Goal: Transaction & Acquisition: Book appointment/travel/reservation

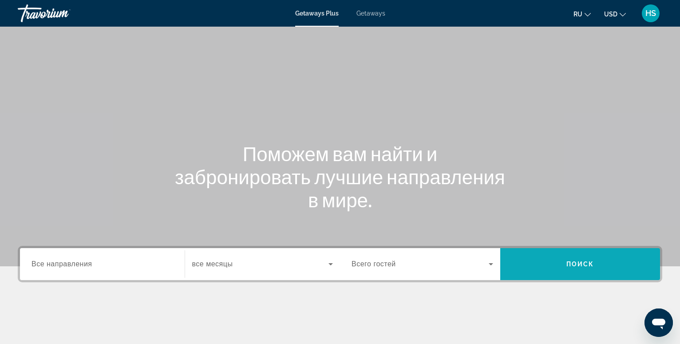
click at [590, 266] on span "Поиск" at bounding box center [580, 263] width 28 height 7
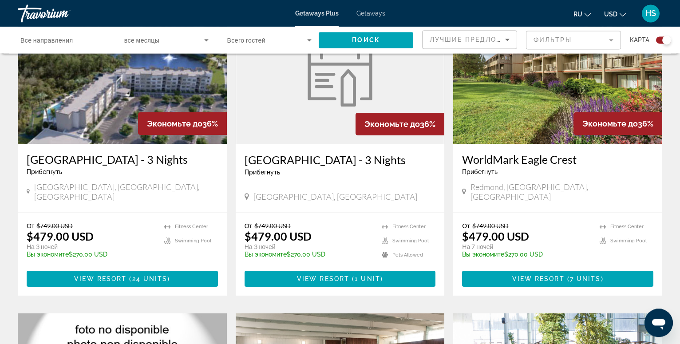
scroll to position [362, 0]
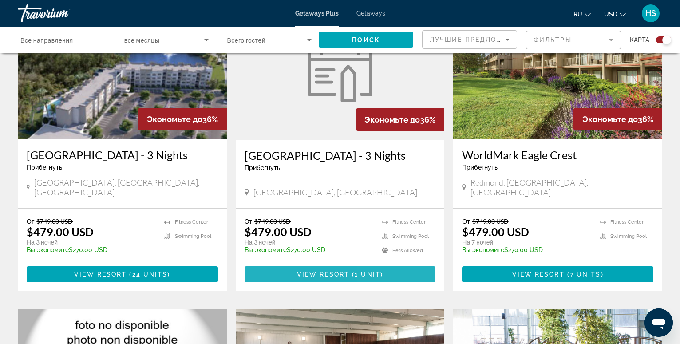
click at [378, 271] on span "1 unit" at bounding box center [367, 274] width 26 height 7
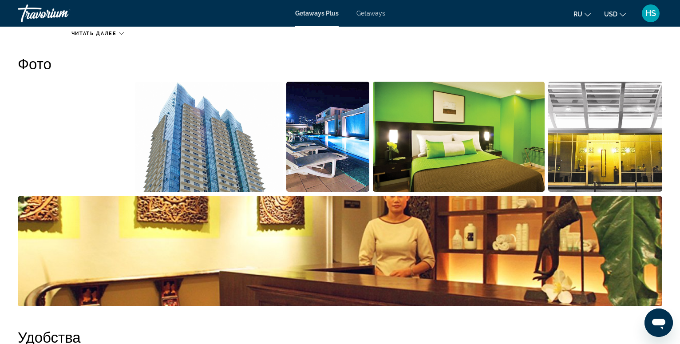
scroll to position [407, 0]
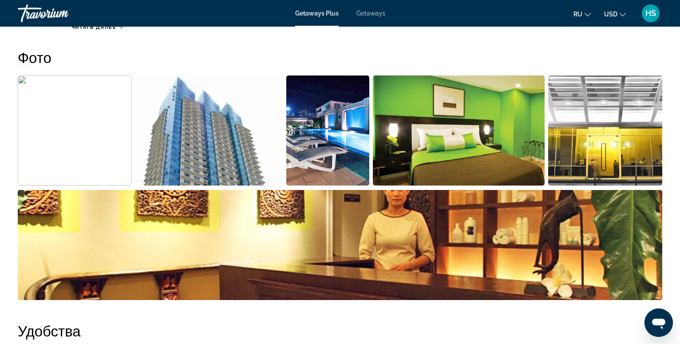
click at [209, 147] on img "Open full-screen image slider" at bounding box center [208, 130] width 147 height 110
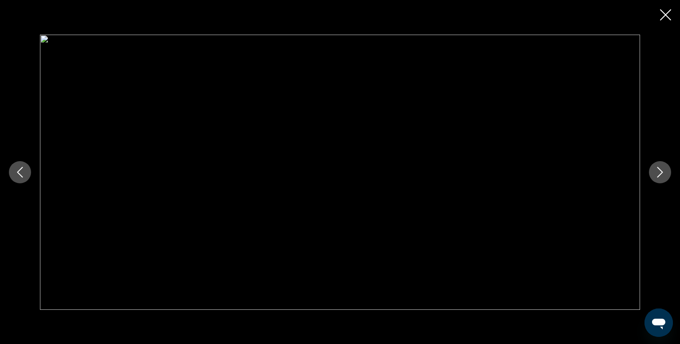
click at [660, 175] on icon "Next image" at bounding box center [659, 172] width 11 height 11
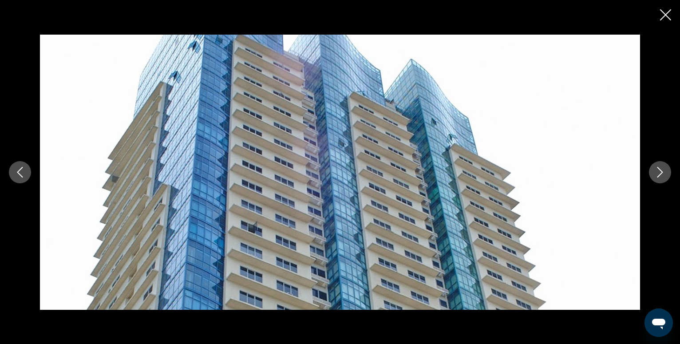
click at [660, 175] on icon "Next image" at bounding box center [659, 172] width 11 height 11
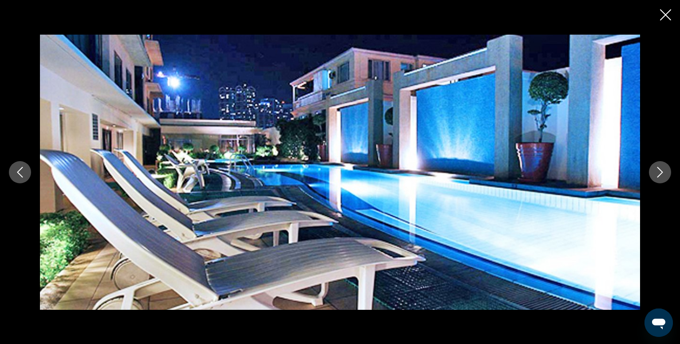
click at [660, 175] on icon "Next image" at bounding box center [659, 172] width 11 height 11
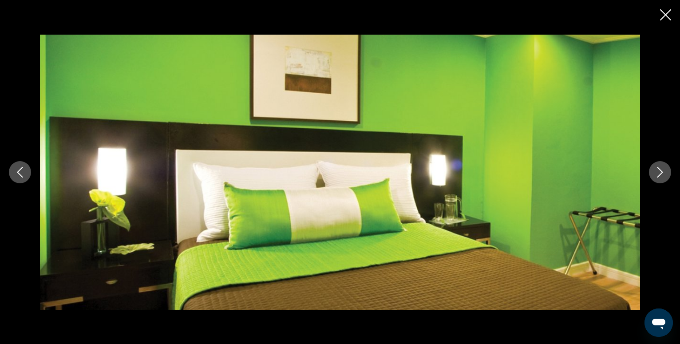
click at [660, 175] on icon "Next image" at bounding box center [659, 172] width 11 height 11
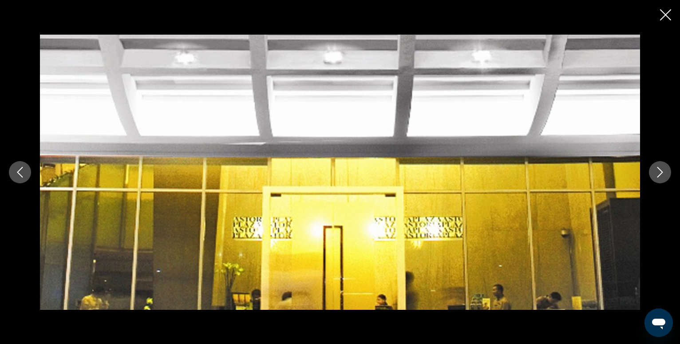
click at [660, 175] on icon "Next image" at bounding box center [659, 172] width 11 height 11
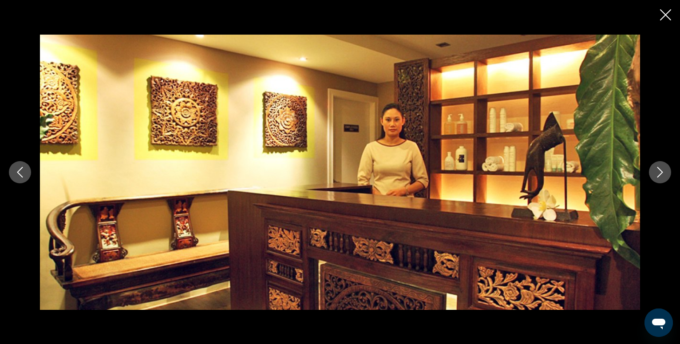
click at [660, 175] on icon "Next image" at bounding box center [659, 172] width 11 height 11
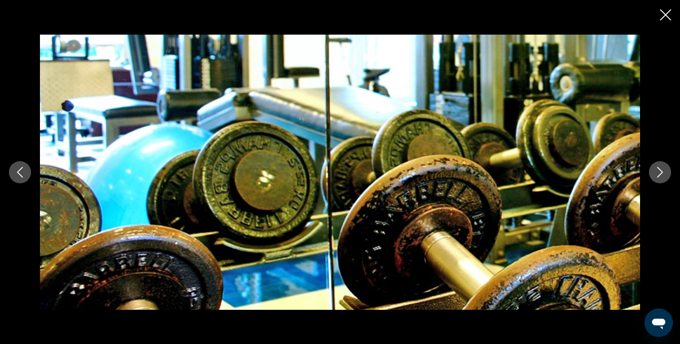
click at [660, 175] on icon "Next image" at bounding box center [659, 172] width 11 height 11
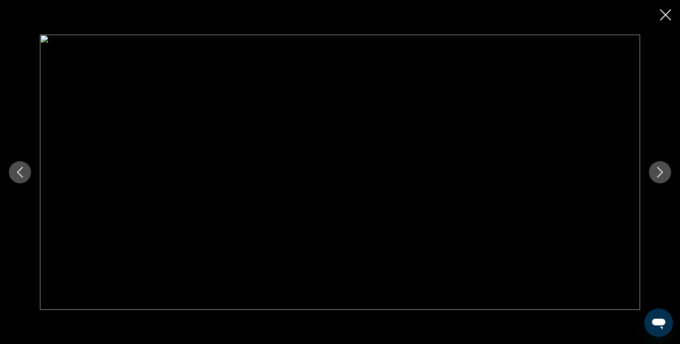
click at [663, 12] on icon "Close slideshow" at bounding box center [665, 14] width 11 height 11
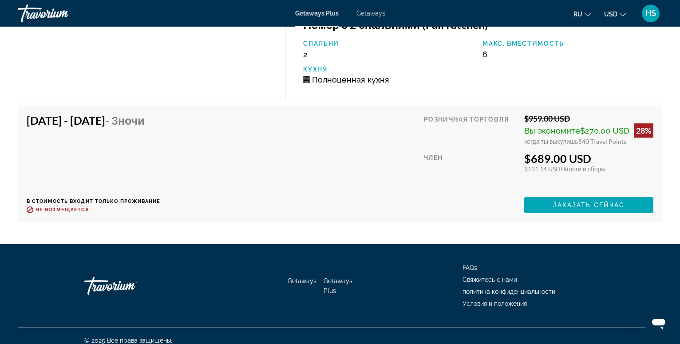
scroll to position [1448, 0]
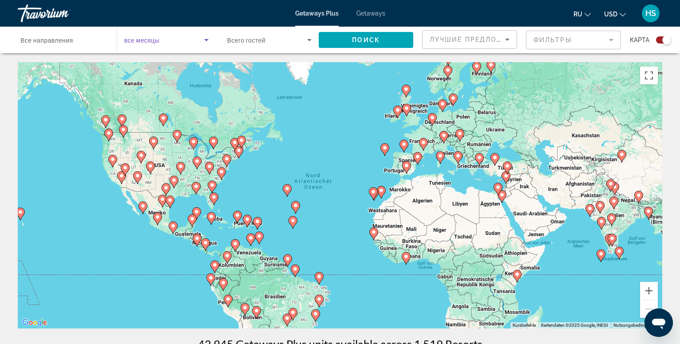
click at [206, 40] on icon "Search widget" at bounding box center [206, 40] width 4 height 2
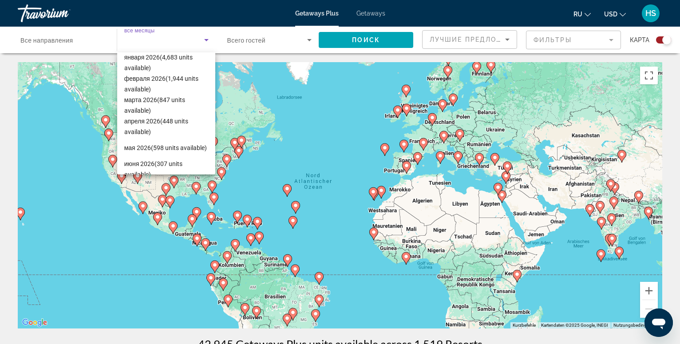
scroll to position [117, 0]
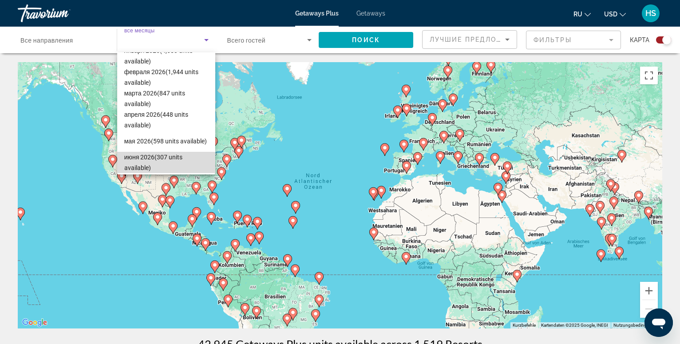
click at [176, 157] on span "июня 2026 (307 units available)" at bounding box center [166, 162] width 84 height 21
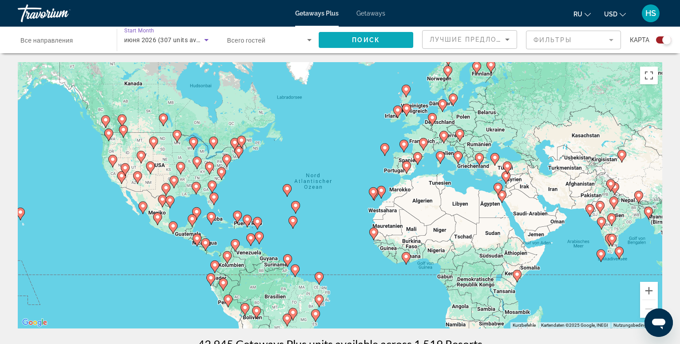
click at [366, 37] on span "Поиск" at bounding box center [366, 39] width 28 height 7
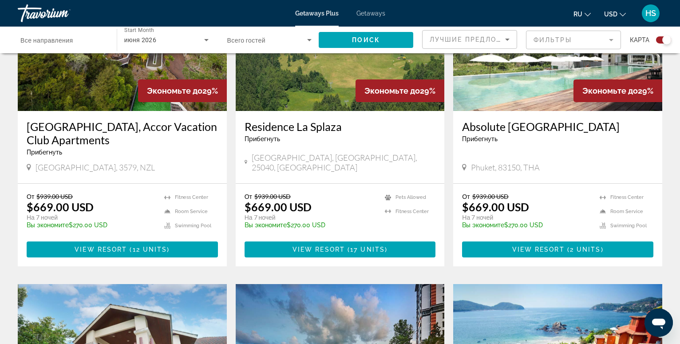
scroll to position [724, 0]
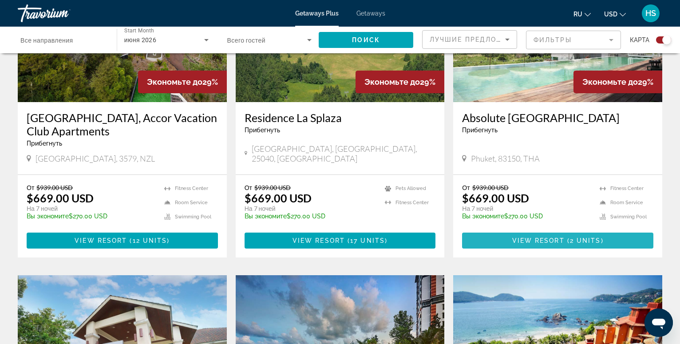
click at [557, 237] on span "View Resort" at bounding box center [538, 240] width 52 height 7
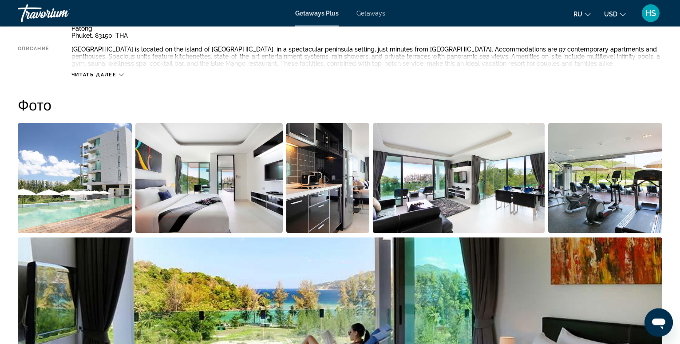
scroll to position [334, 0]
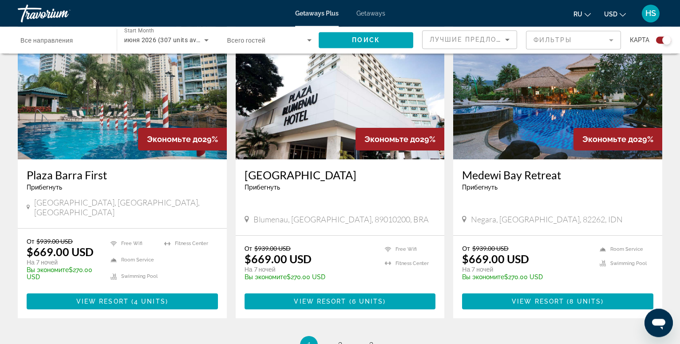
scroll to position [1312, 0]
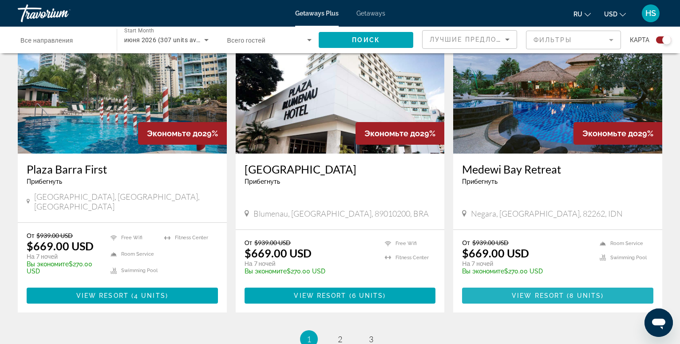
click at [561, 292] on span "View Resort" at bounding box center [537, 295] width 52 height 7
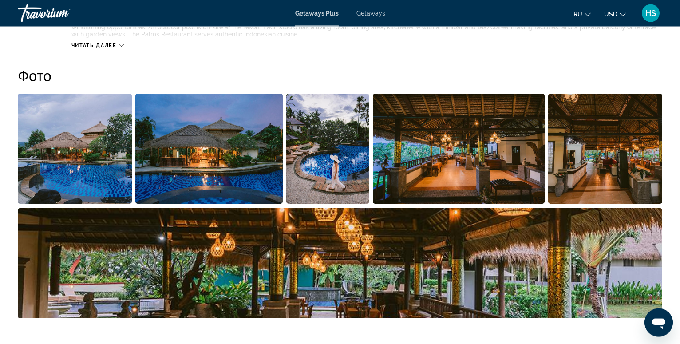
scroll to position [407, 0]
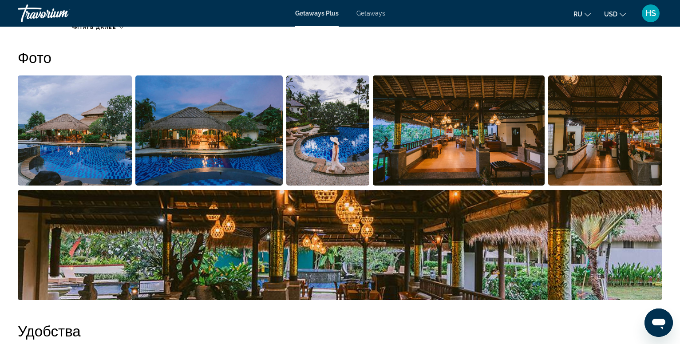
click at [79, 139] on img "Open full-screen image slider" at bounding box center [75, 130] width 114 height 110
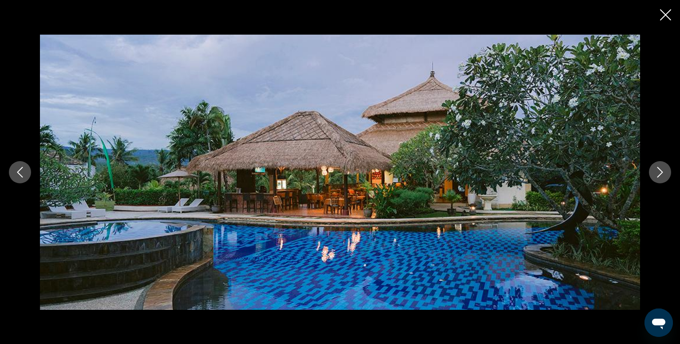
click at [661, 173] on icon "Next image" at bounding box center [660, 172] width 6 height 11
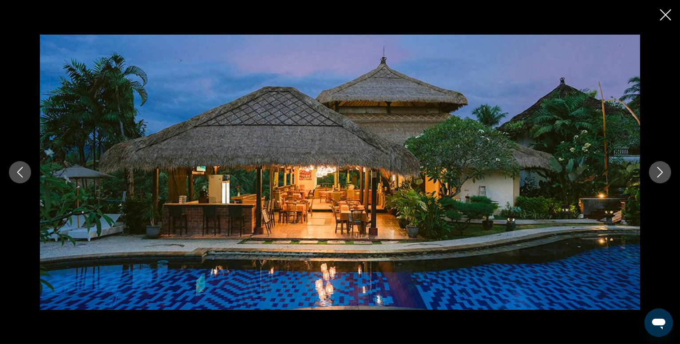
click at [661, 173] on icon "Next image" at bounding box center [660, 172] width 6 height 11
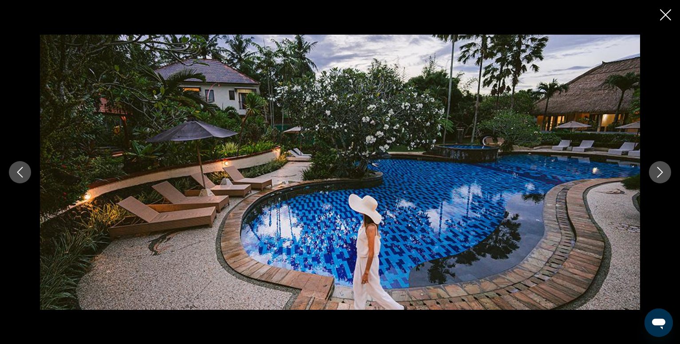
click at [661, 173] on icon "Next image" at bounding box center [660, 172] width 6 height 11
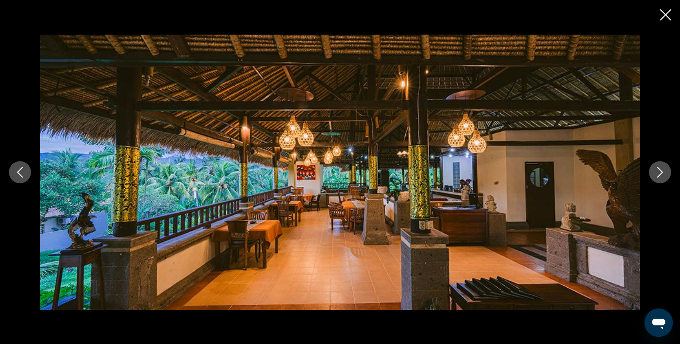
click at [661, 173] on icon "Next image" at bounding box center [660, 172] width 6 height 11
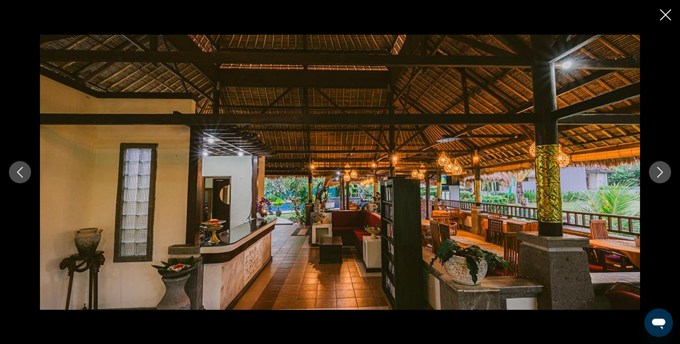
click at [661, 173] on icon "Next image" at bounding box center [659, 172] width 11 height 11
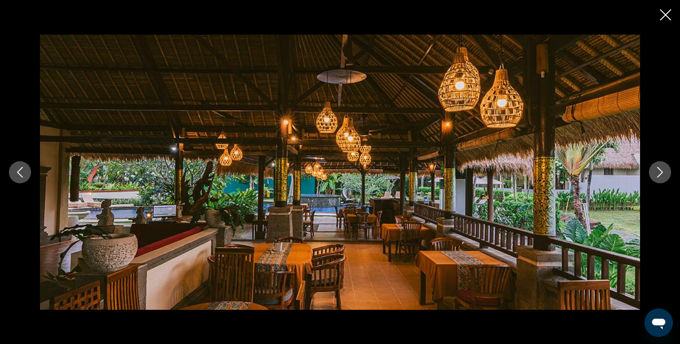
click at [661, 173] on icon "Next image" at bounding box center [659, 172] width 11 height 11
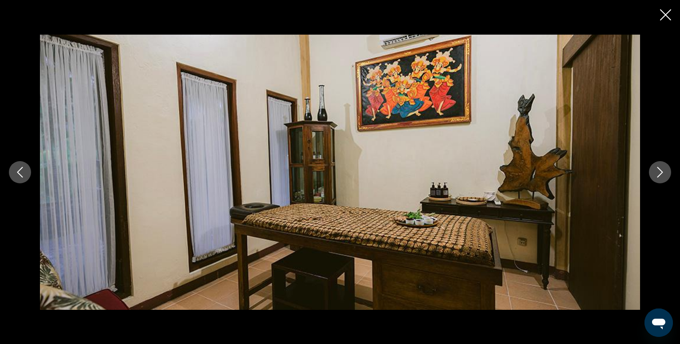
click at [661, 173] on icon "Next image" at bounding box center [659, 172] width 11 height 11
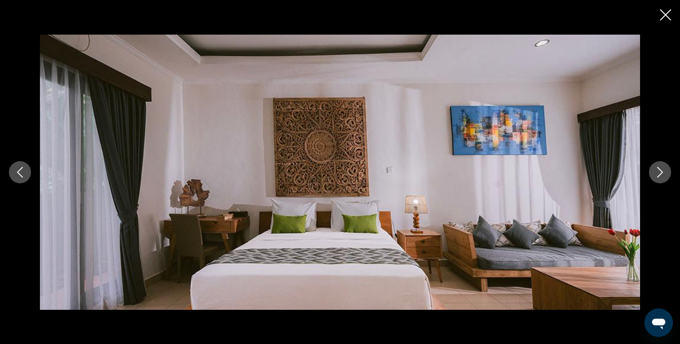
click at [661, 173] on icon "Next image" at bounding box center [659, 172] width 11 height 11
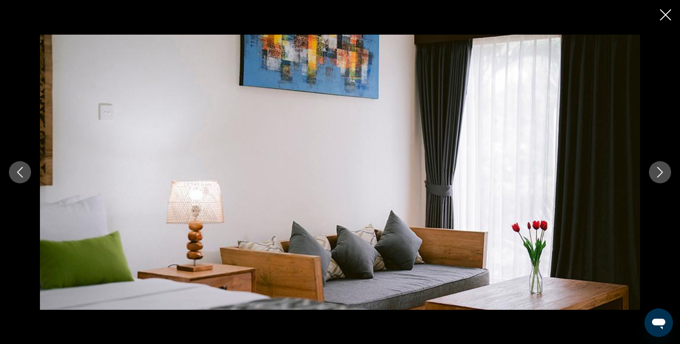
click at [661, 173] on icon "Next image" at bounding box center [659, 172] width 11 height 11
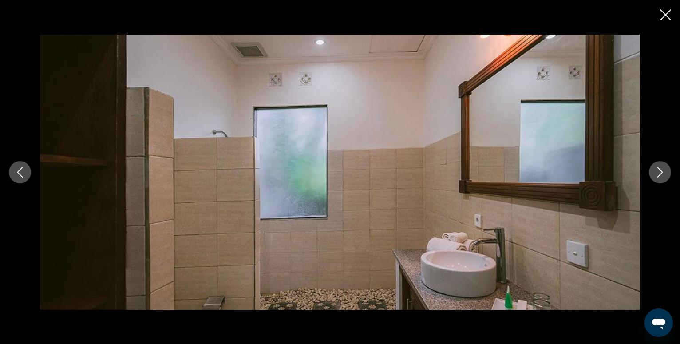
click at [661, 173] on icon "Next image" at bounding box center [659, 172] width 11 height 11
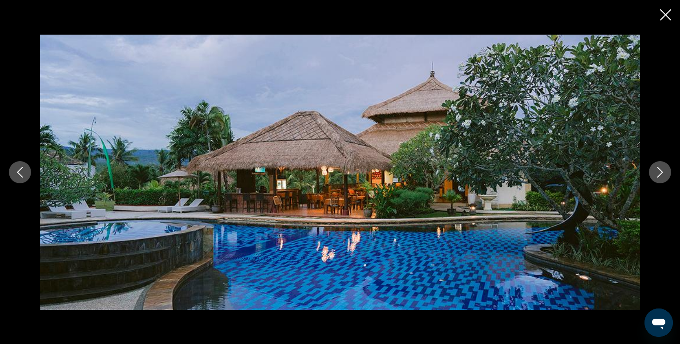
click at [664, 17] on icon "Close slideshow" at bounding box center [665, 14] width 11 height 11
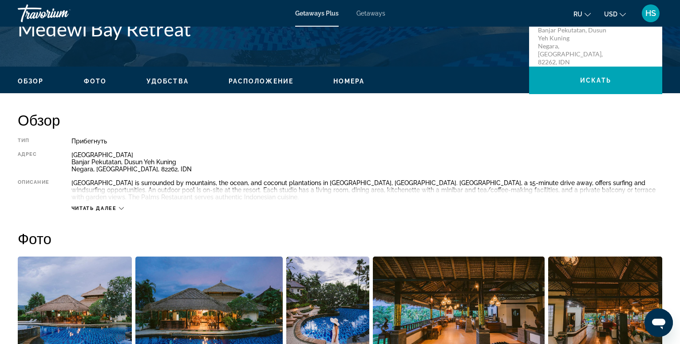
scroll to position [0, 0]
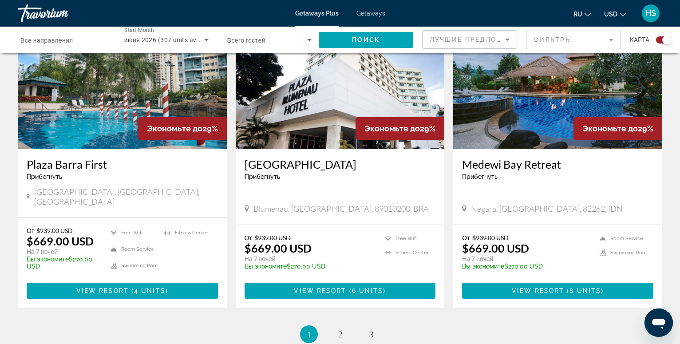
scroll to position [1357, 0]
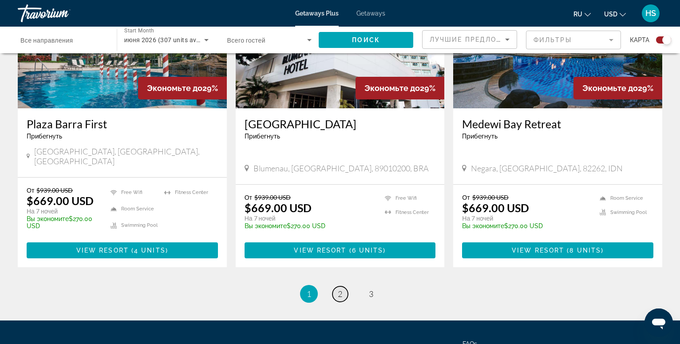
click at [339, 289] on span "2" at bounding box center [340, 294] width 4 height 10
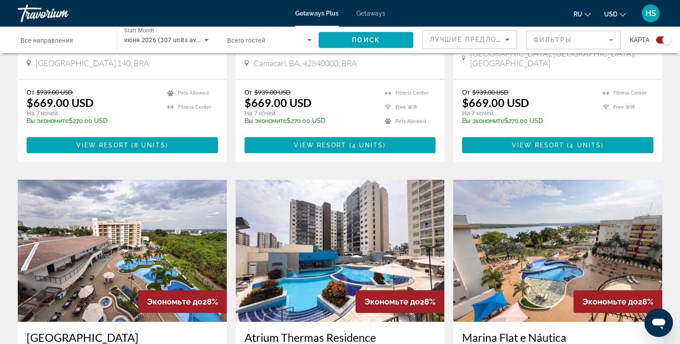
scroll to position [633, 0]
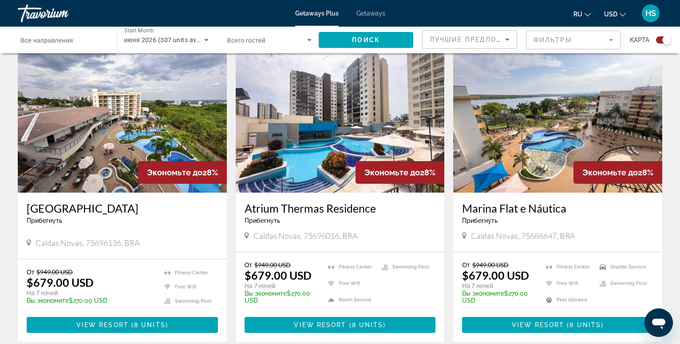
click at [519, 151] on img "Main content" at bounding box center [557, 122] width 209 height 142
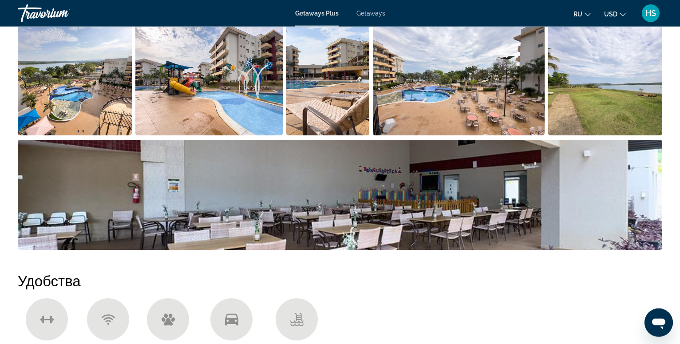
scroll to position [452, 0]
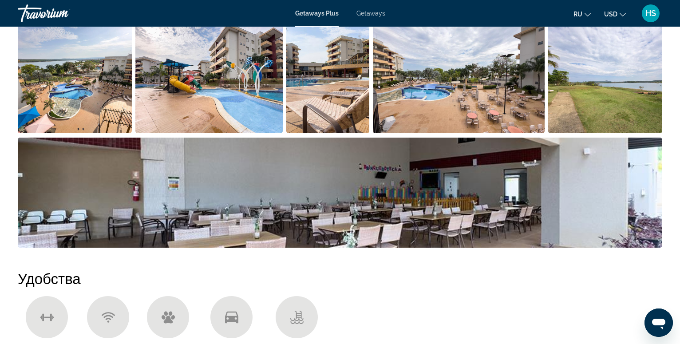
click at [108, 94] on img "Open full-screen image slider" at bounding box center [75, 78] width 114 height 110
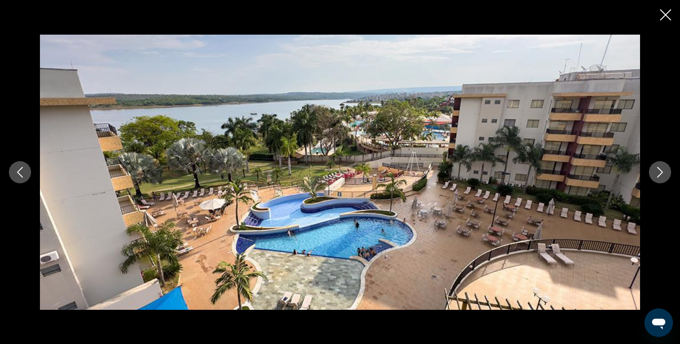
click at [662, 173] on icon "Next image" at bounding box center [659, 172] width 11 height 11
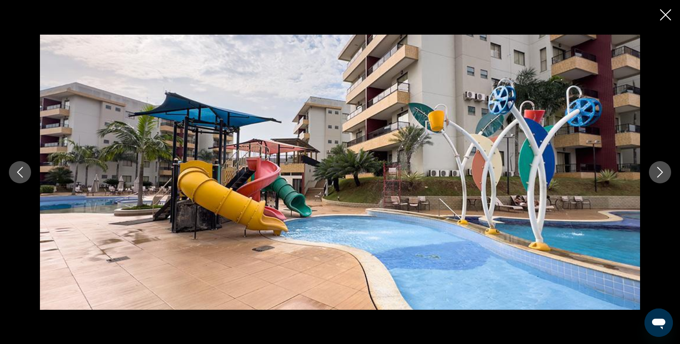
click at [662, 173] on icon "Next image" at bounding box center [659, 172] width 11 height 11
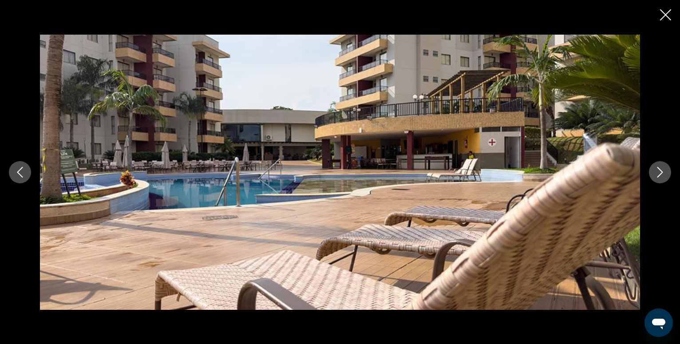
click at [662, 173] on icon "Next image" at bounding box center [659, 172] width 11 height 11
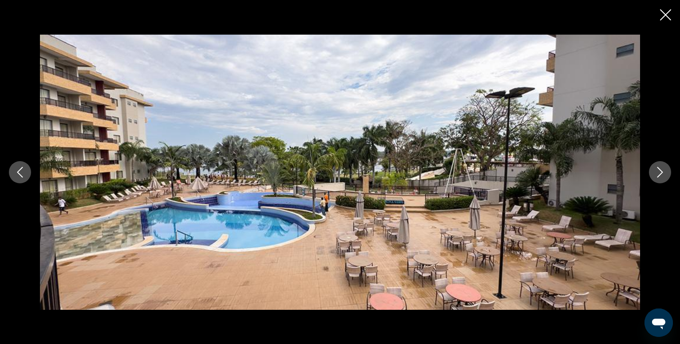
click at [662, 173] on icon "Next image" at bounding box center [659, 172] width 11 height 11
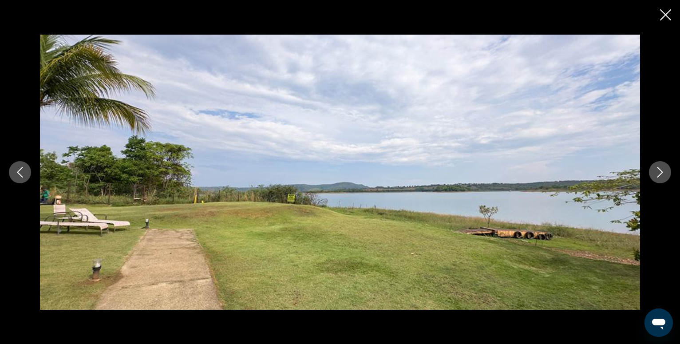
click at [662, 173] on icon "Next image" at bounding box center [659, 172] width 11 height 11
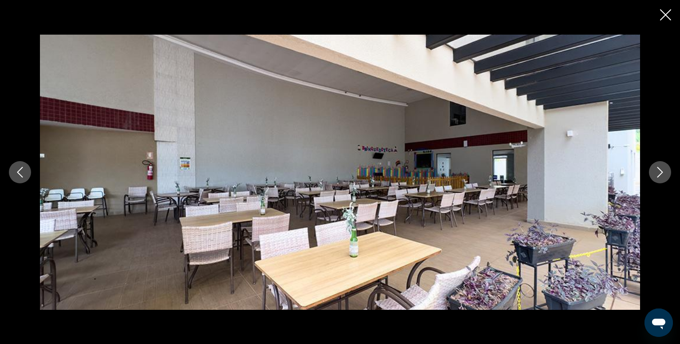
click at [664, 13] on icon "Close slideshow" at bounding box center [665, 14] width 11 height 11
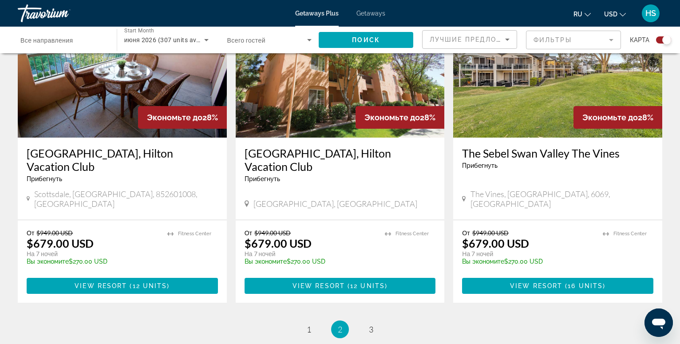
scroll to position [1407, 0]
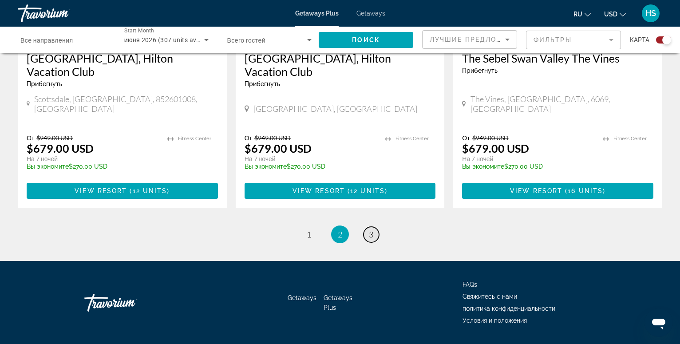
click at [371, 229] on span "3" at bounding box center [371, 234] width 4 height 10
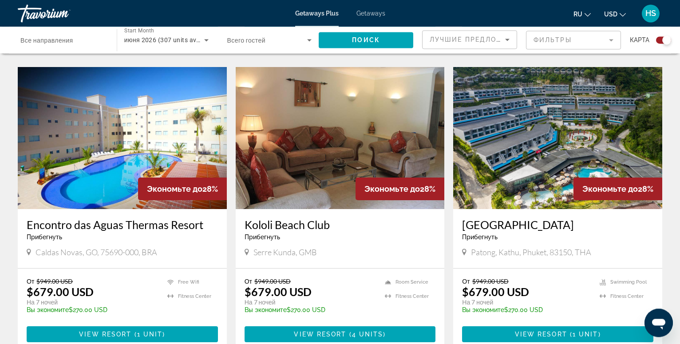
scroll to position [633, 0]
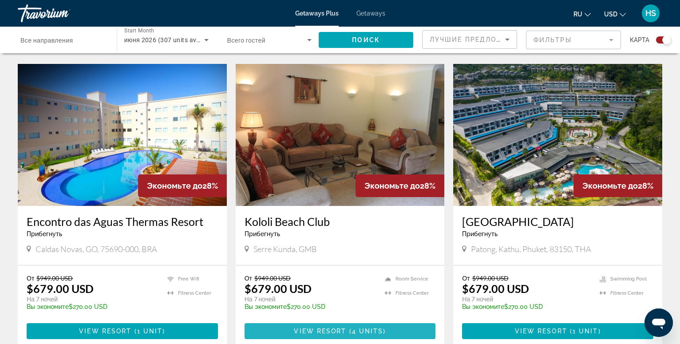
click at [354, 327] on span "4 units" at bounding box center [367, 330] width 31 height 7
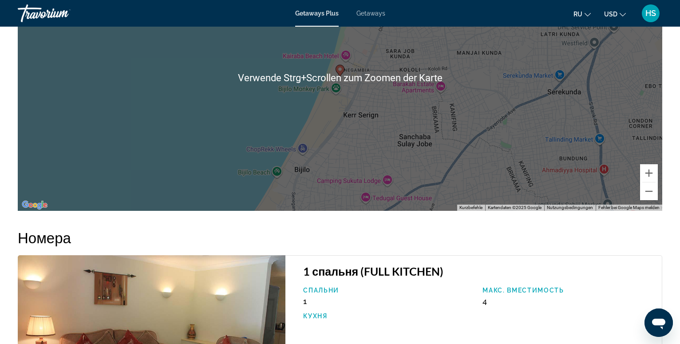
scroll to position [769, 0]
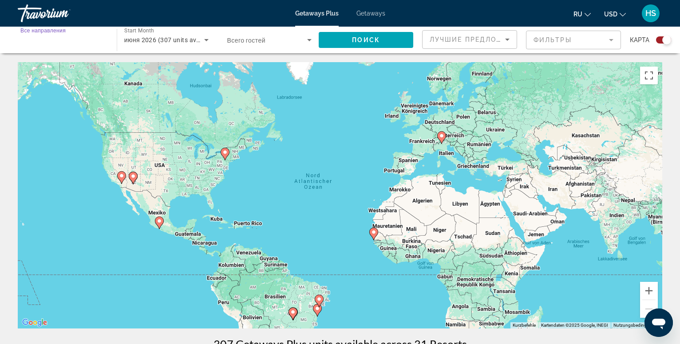
click at [75, 38] on input "Destination Все направления" at bounding box center [62, 40] width 85 height 11
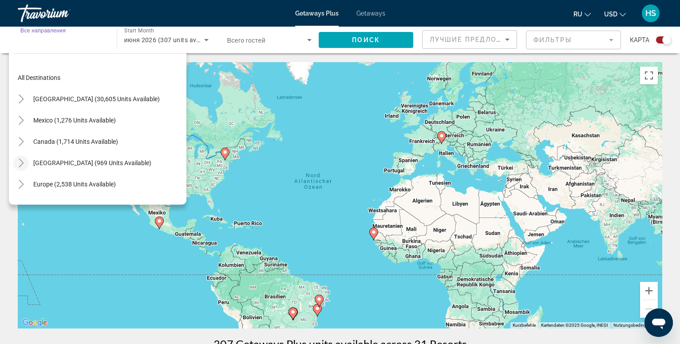
click at [20, 163] on icon "Toggle Caribbean & Atlantic Islands (969 units available)" at bounding box center [21, 162] width 9 height 9
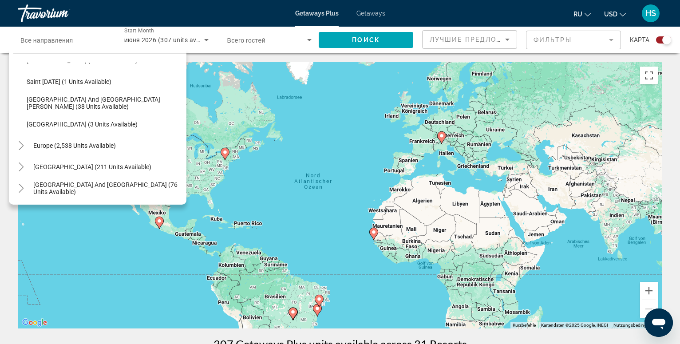
scroll to position [213, 0]
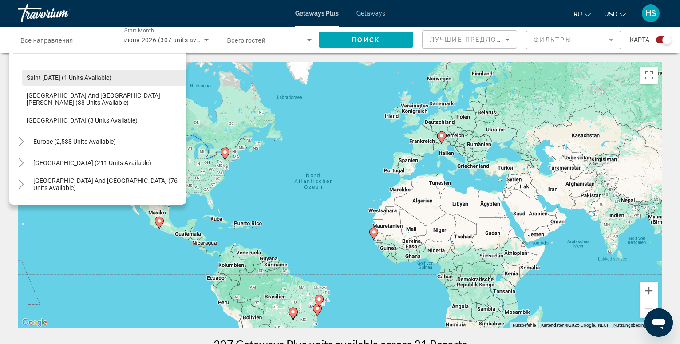
click at [55, 79] on span "Saint Lucia (1 units available)" at bounding box center [69, 77] width 85 height 7
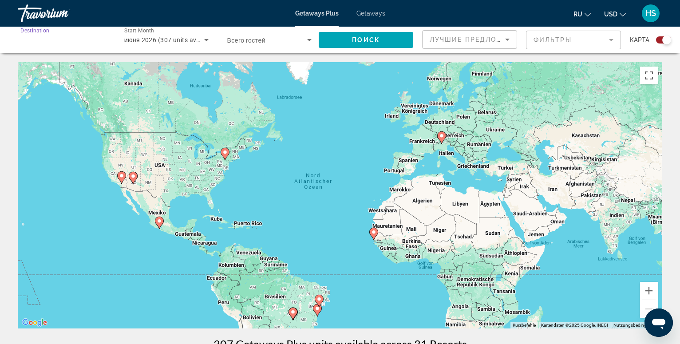
type input "**********"
click at [206, 39] on icon "Search widget" at bounding box center [206, 40] width 4 height 2
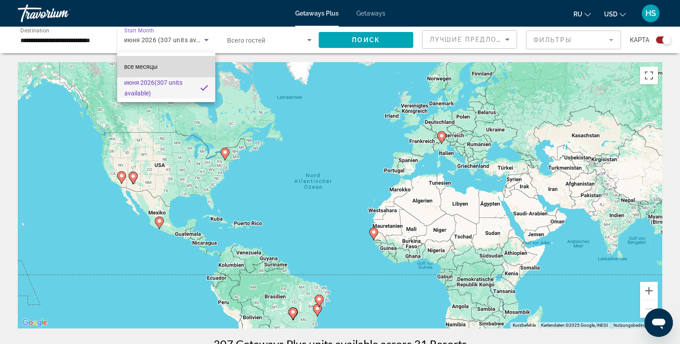
click at [180, 68] on mat-option "все месяцы" at bounding box center [166, 66] width 98 height 21
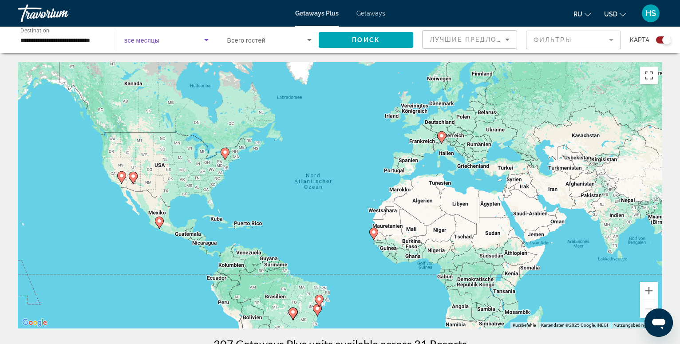
click at [157, 40] on span "все месяцы" at bounding box center [141, 40] width 35 height 7
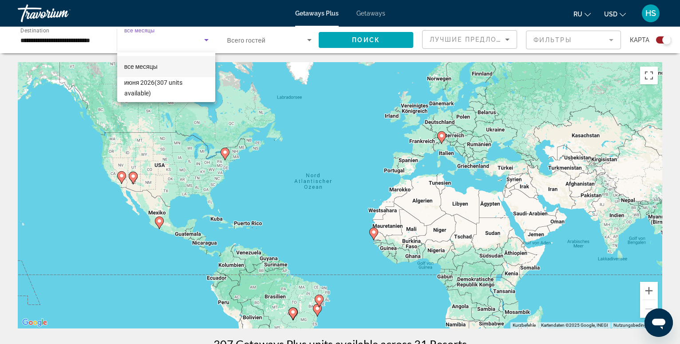
click at [204, 41] on div at bounding box center [340, 172] width 680 height 344
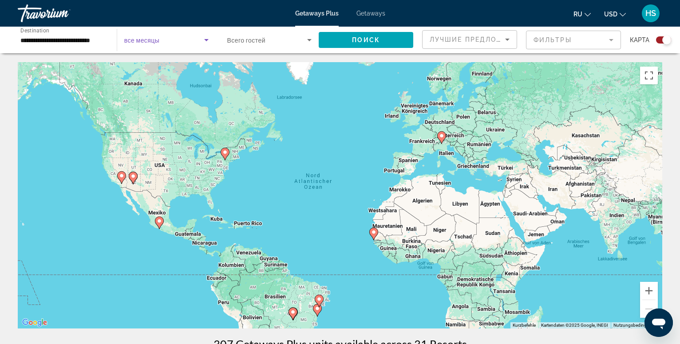
click at [205, 40] on icon "Search widget" at bounding box center [206, 40] width 4 height 2
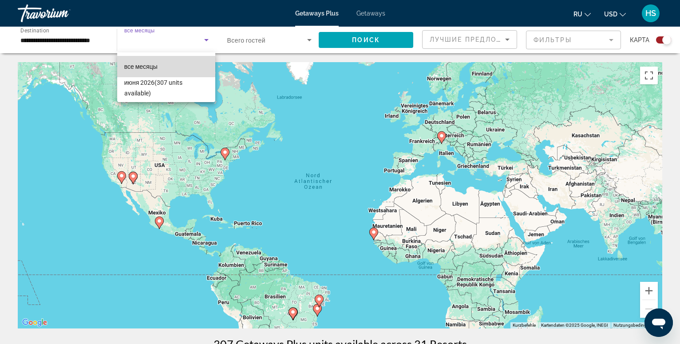
click at [149, 68] on span "все месяцы" at bounding box center [140, 66] width 33 height 7
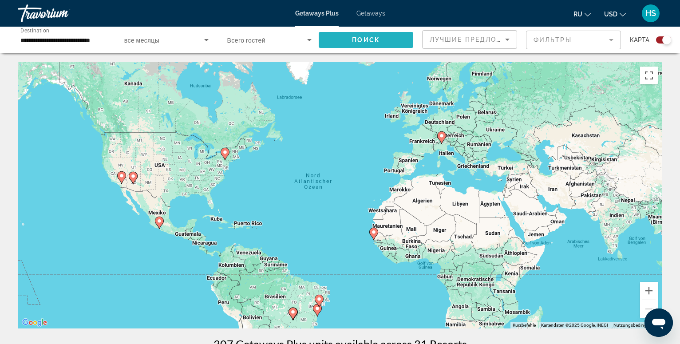
click at [373, 40] on span "Поиск" at bounding box center [366, 39] width 28 height 7
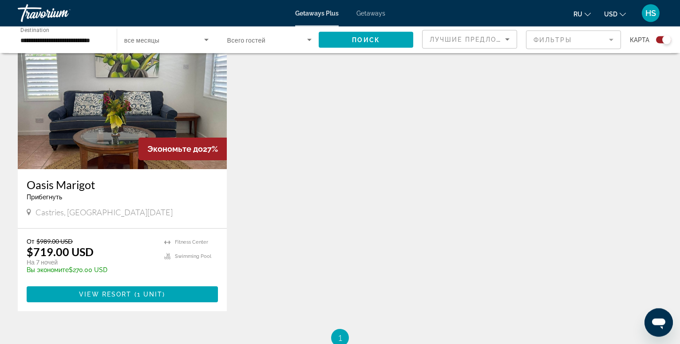
scroll to position [317, 0]
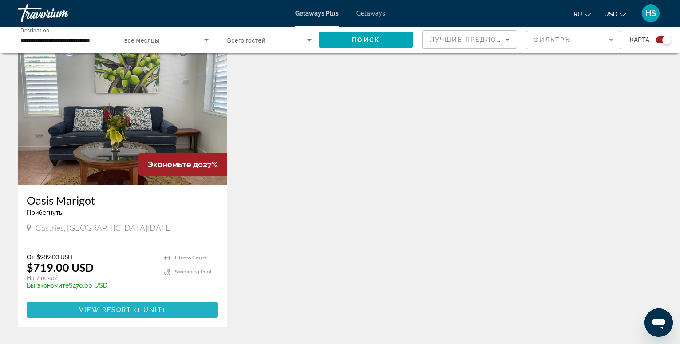
click at [116, 311] on span "View Resort" at bounding box center [105, 309] width 52 height 7
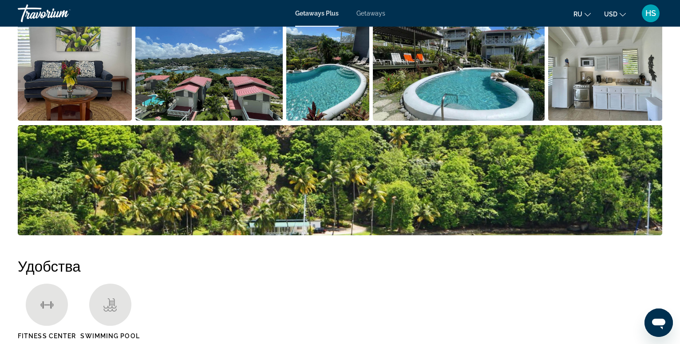
scroll to position [284, 0]
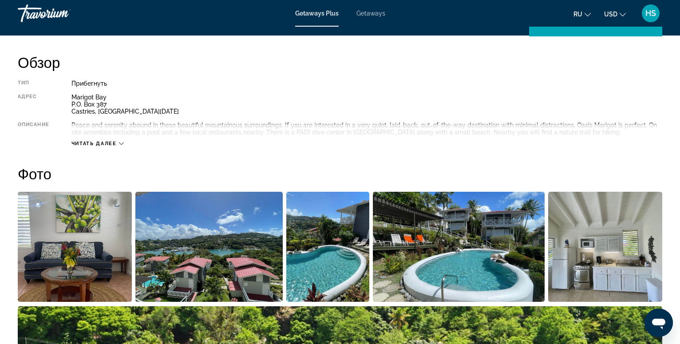
click at [114, 257] on img "Open full-screen image slider" at bounding box center [75, 247] width 114 height 110
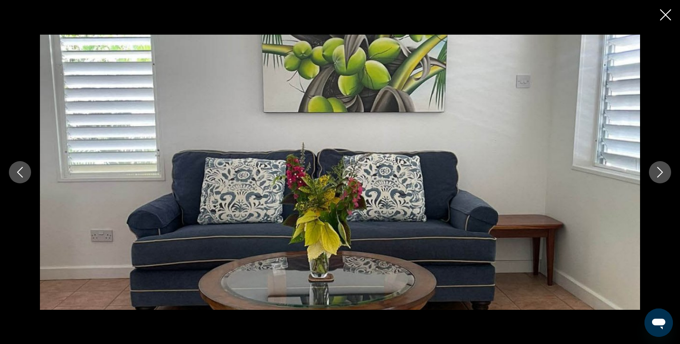
click at [661, 173] on icon "Next image" at bounding box center [660, 172] width 6 height 11
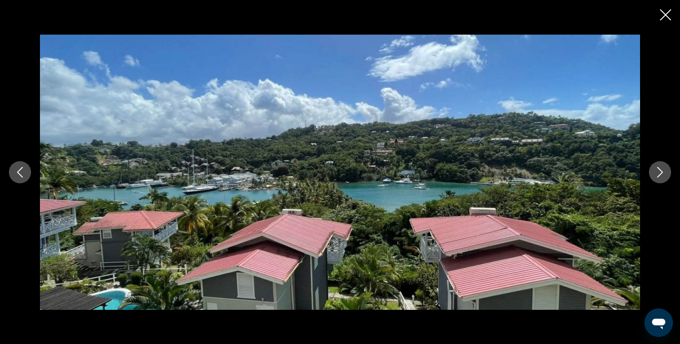
click at [661, 173] on icon "Next image" at bounding box center [660, 172] width 6 height 11
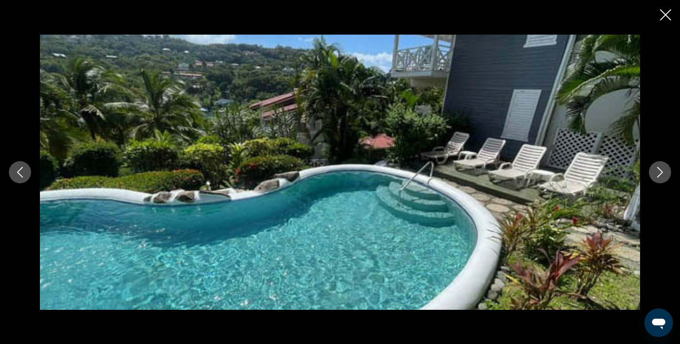
click at [661, 173] on icon "Next image" at bounding box center [660, 172] width 6 height 11
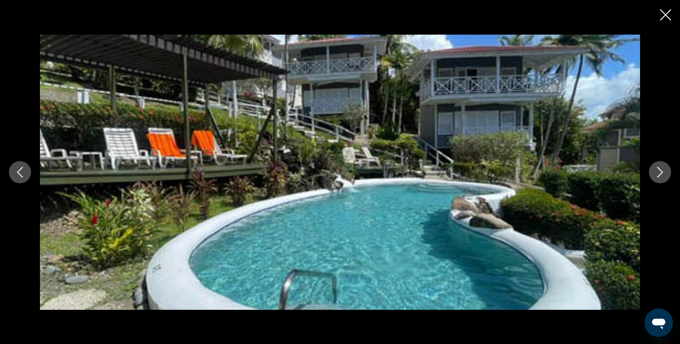
click at [661, 173] on icon "Next image" at bounding box center [660, 172] width 6 height 11
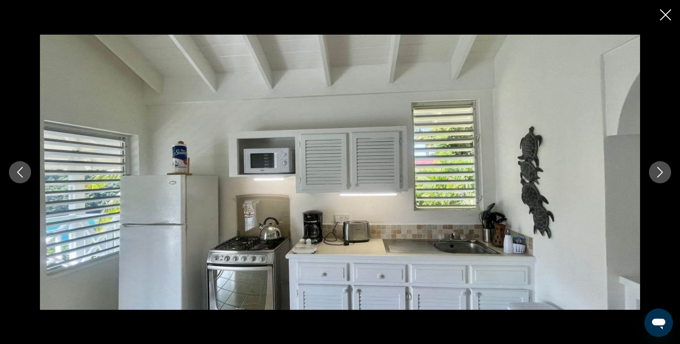
click at [661, 173] on icon "Next image" at bounding box center [660, 172] width 6 height 11
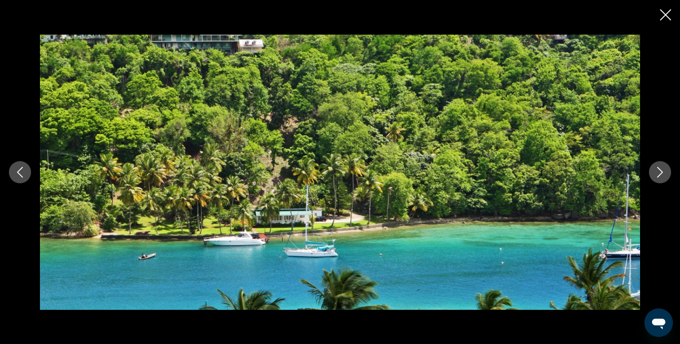
click at [663, 170] on icon "Next image" at bounding box center [659, 172] width 11 height 11
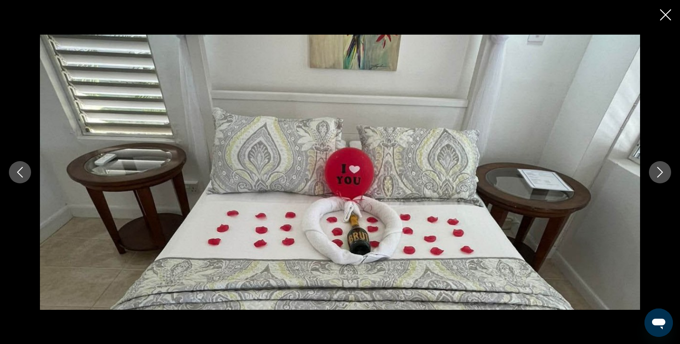
click at [663, 170] on icon "Next image" at bounding box center [659, 172] width 11 height 11
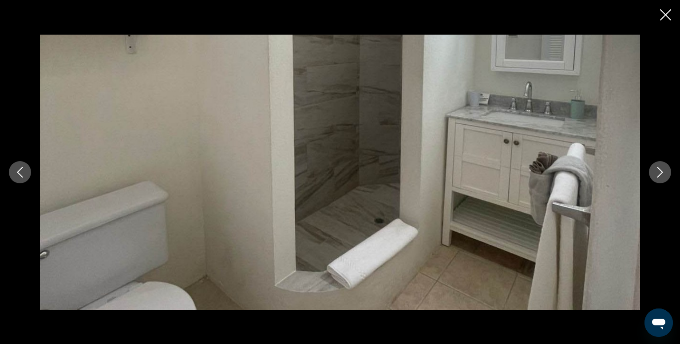
click at [663, 170] on icon "Next image" at bounding box center [659, 172] width 11 height 11
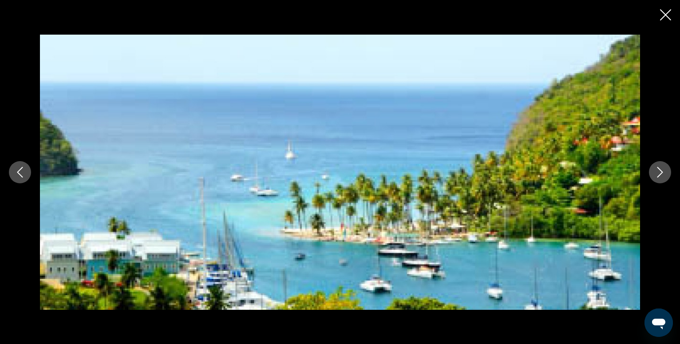
click at [663, 170] on icon "Next image" at bounding box center [659, 172] width 11 height 11
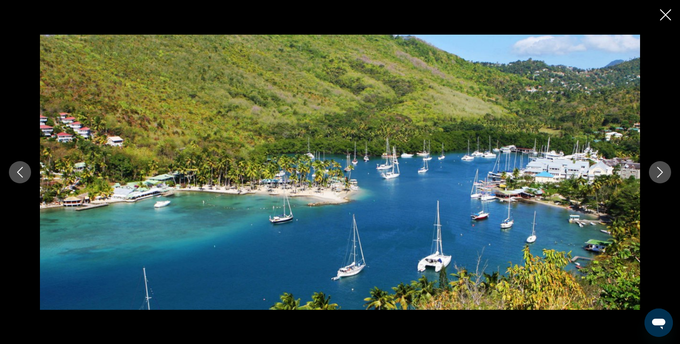
click at [659, 173] on icon "Next image" at bounding box center [659, 172] width 11 height 11
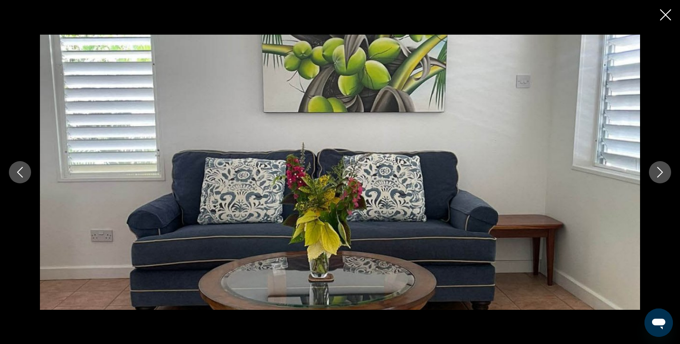
click at [666, 15] on icon "Close slideshow" at bounding box center [665, 14] width 11 height 11
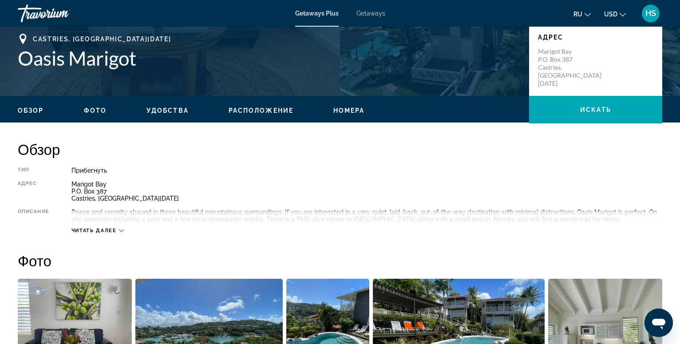
scroll to position [193, 0]
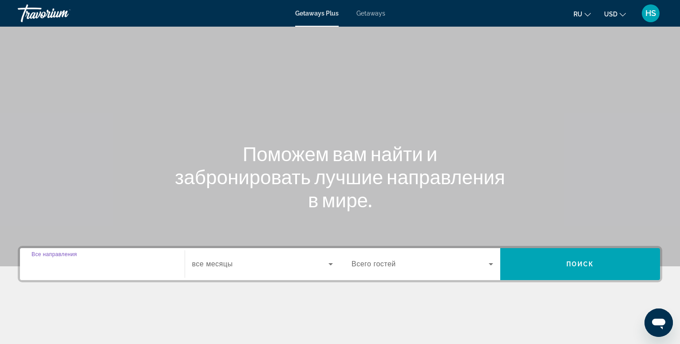
click at [92, 263] on input "Destination Все направления" at bounding box center [102, 264] width 142 height 11
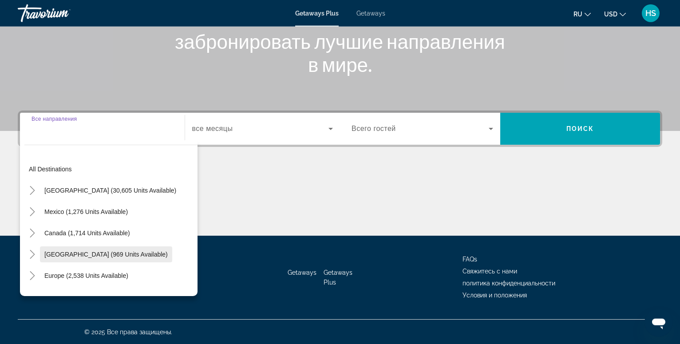
scroll to position [136, 0]
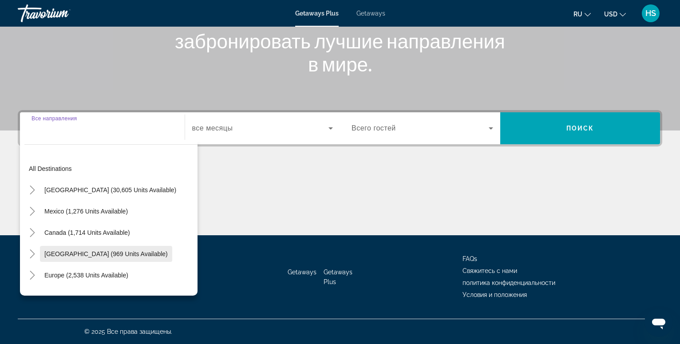
click at [60, 254] on span "[GEOGRAPHIC_DATA] (969 units available)" at bounding box center [105, 253] width 123 height 7
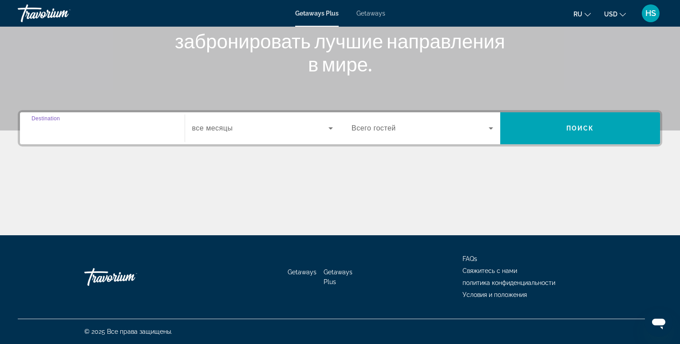
type input "**********"
click at [332, 128] on icon "Search widget" at bounding box center [330, 128] width 4 height 2
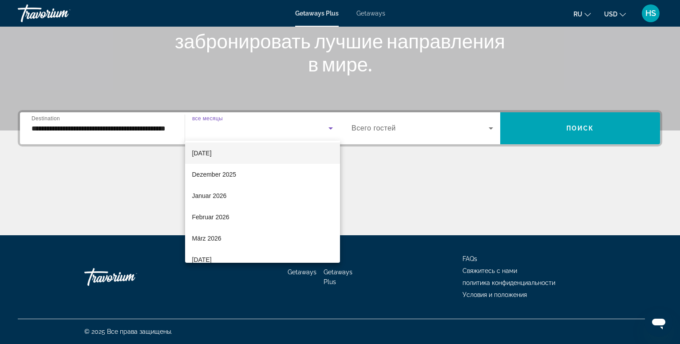
scroll to position [183, 0]
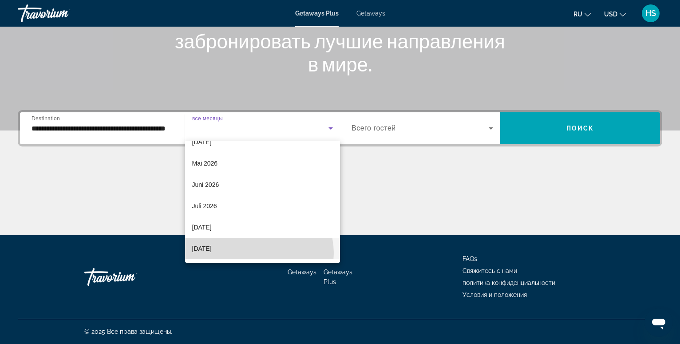
click at [257, 253] on mat-option "[DATE]" at bounding box center [262, 248] width 155 height 21
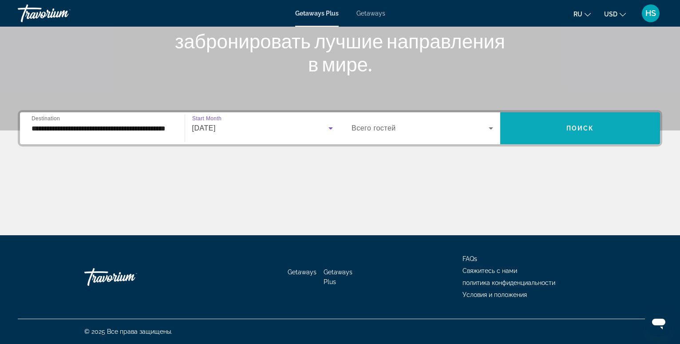
click at [581, 127] on span "Поиск" at bounding box center [580, 128] width 28 height 7
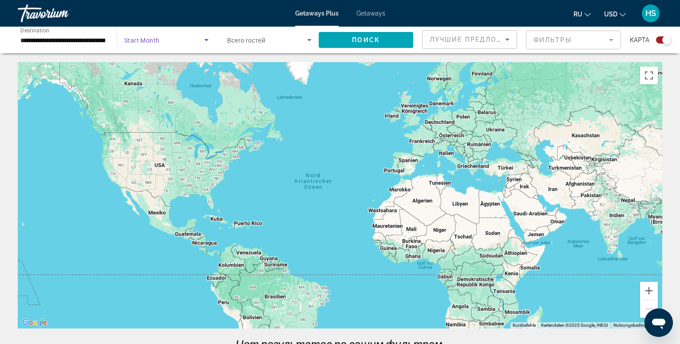
click at [206, 40] on icon "Search widget" at bounding box center [206, 40] width 4 height 2
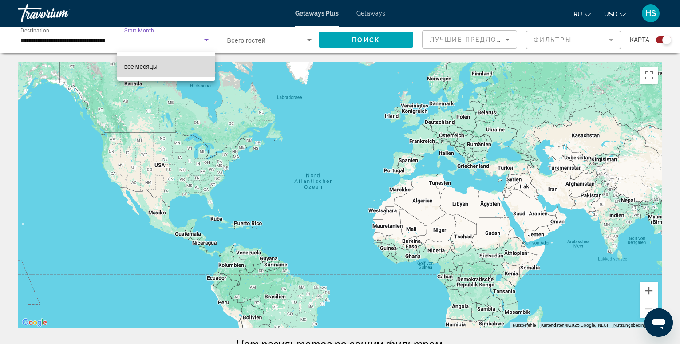
click at [149, 68] on span "все месяцы" at bounding box center [140, 66] width 33 height 7
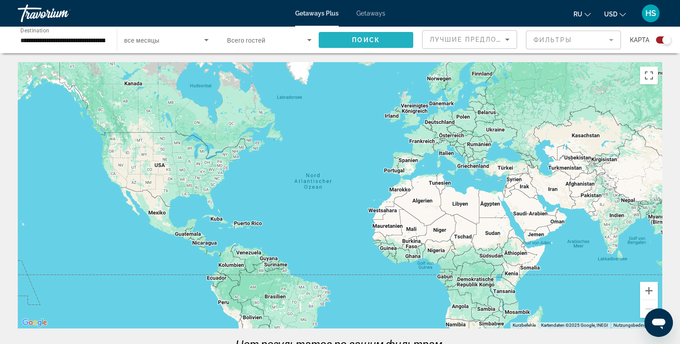
click at [373, 38] on span "Поиск" at bounding box center [366, 39] width 28 height 7
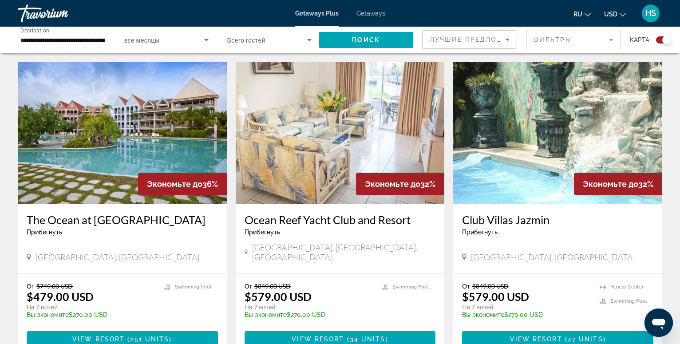
scroll to position [271, 0]
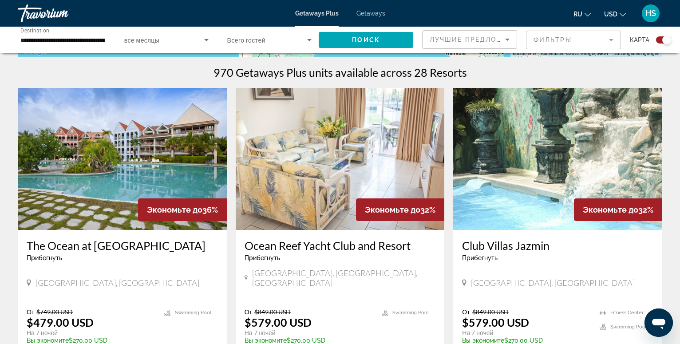
click at [545, 153] on img "Main content" at bounding box center [557, 159] width 209 height 142
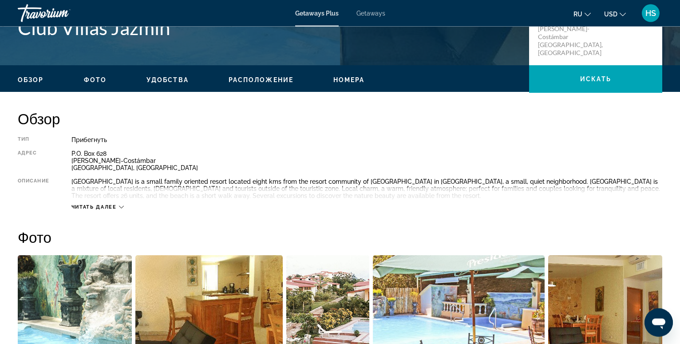
scroll to position [90, 0]
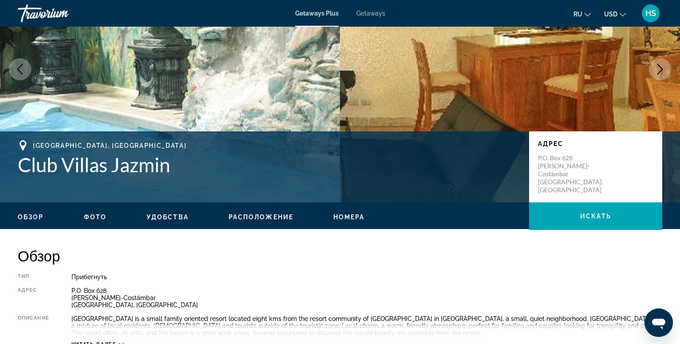
click at [90, 216] on span "Фото" at bounding box center [95, 216] width 23 height 7
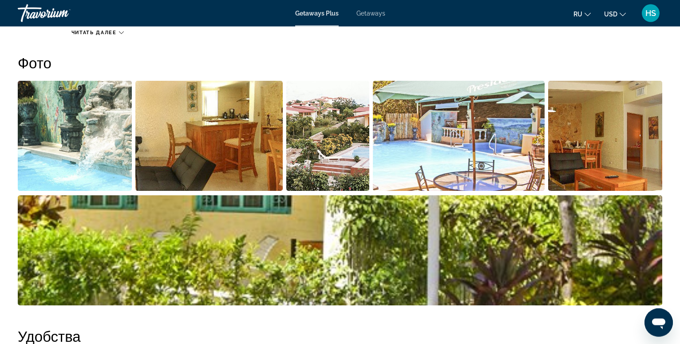
scroll to position [402, 0]
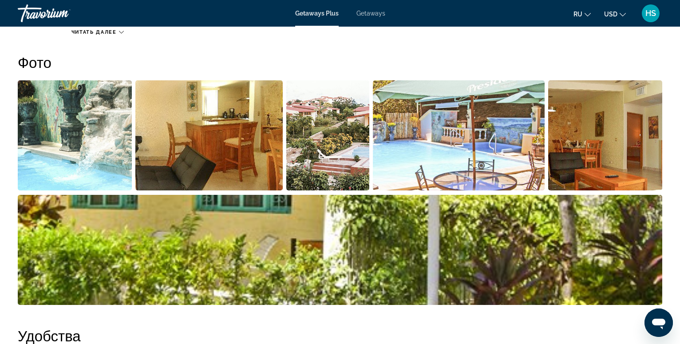
click at [94, 167] on img "Open full-screen image slider" at bounding box center [75, 135] width 114 height 110
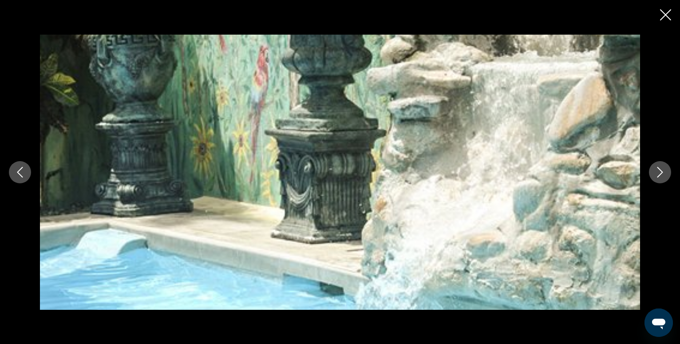
click at [660, 169] on icon "Next image" at bounding box center [659, 172] width 11 height 11
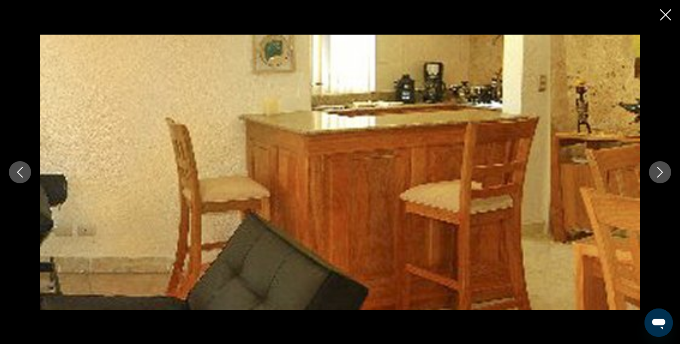
click at [660, 169] on icon "Next image" at bounding box center [659, 172] width 11 height 11
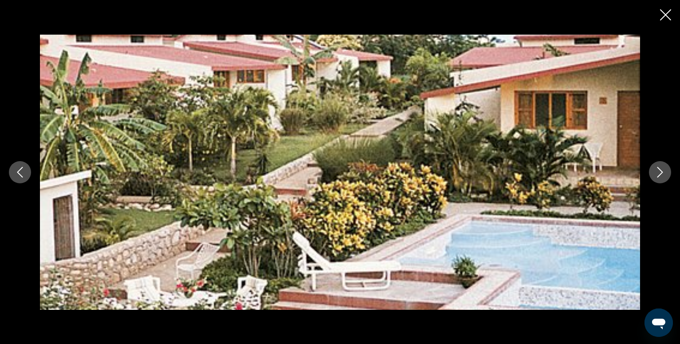
click at [660, 169] on icon "Next image" at bounding box center [659, 172] width 11 height 11
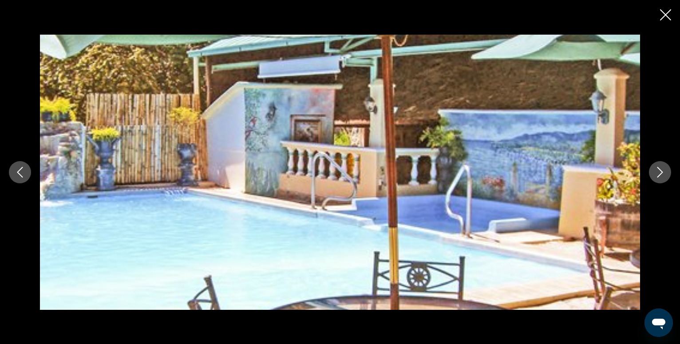
click at [660, 169] on icon "Next image" at bounding box center [659, 172] width 11 height 11
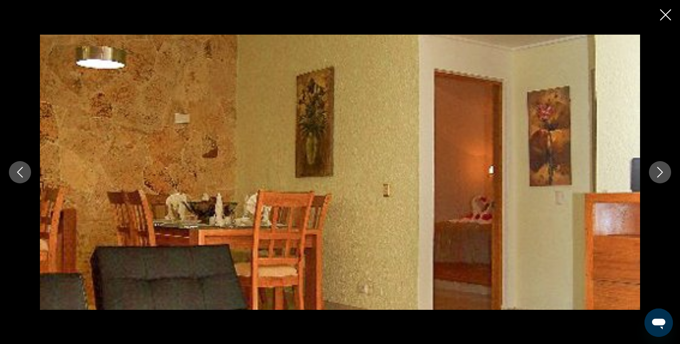
click at [660, 169] on icon "Next image" at bounding box center [659, 172] width 11 height 11
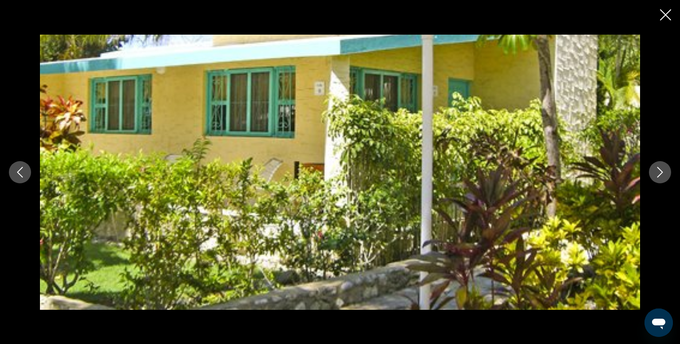
click at [660, 169] on icon "Next image" at bounding box center [659, 172] width 11 height 11
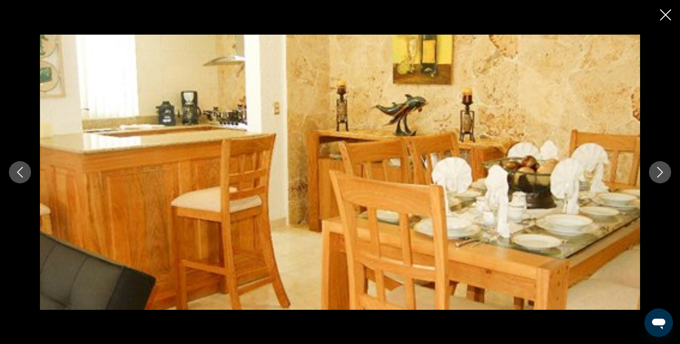
click at [660, 169] on icon "Next image" at bounding box center [659, 172] width 11 height 11
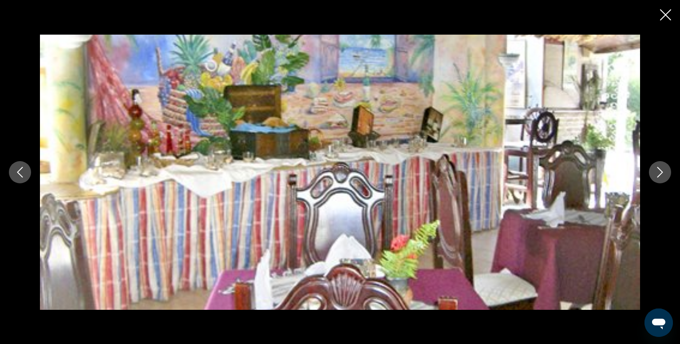
click at [660, 169] on icon "Next image" at bounding box center [659, 172] width 11 height 11
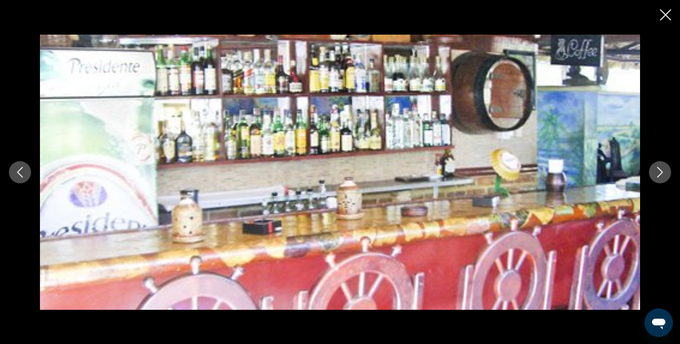
click at [660, 169] on icon "Next image" at bounding box center [659, 172] width 11 height 11
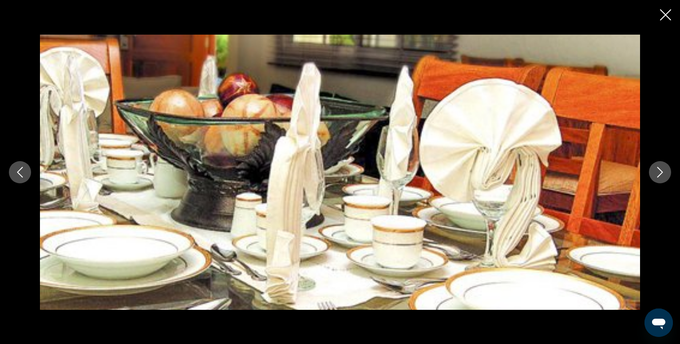
click at [660, 169] on icon "Next image" at bounding box center [659, 172] width 11 height 11
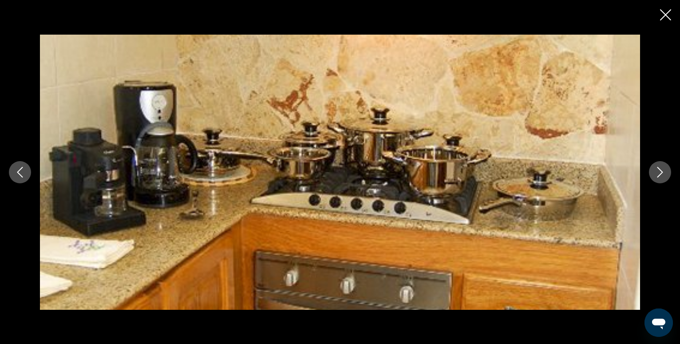
click at [660, 169] on icon "Next image" at bounding box center [659, 172] width 11 height 11
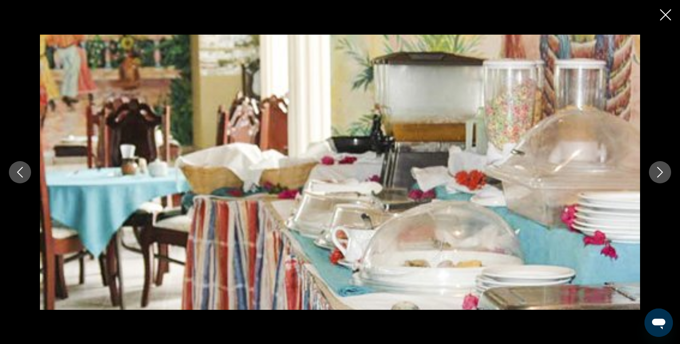
click at [660, 169] on icon "Next image" at bounding box center [659, 172] width 11 height 11
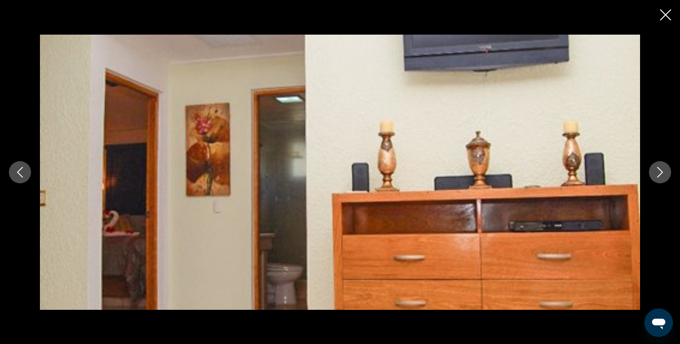
click at [664, 14] on icon "Close slideshow" at bounding box center [665, 14] width 11 height 11
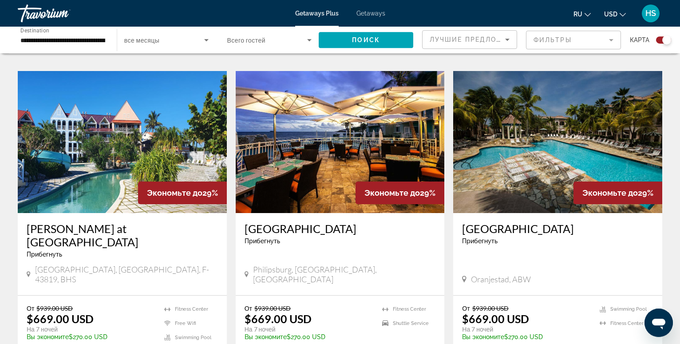
scroll to position [950, 0]
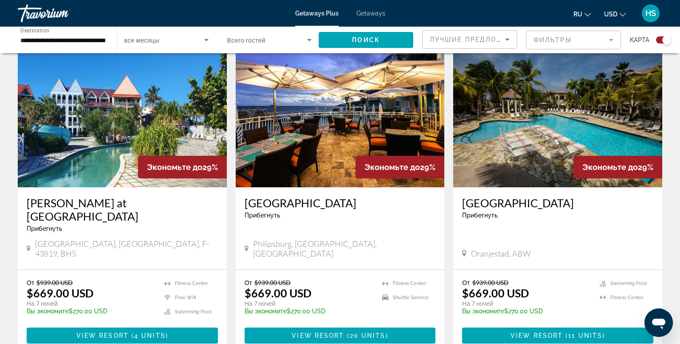
click at [322, 131] on img "Main content" at bounding box center [340, 116] width 209 height 142
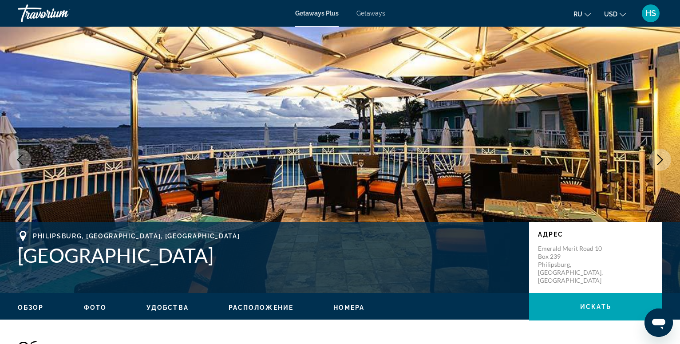
click at [661, 161] on icon "Next image" at bounding box center [660, 159] width 6 height 11
click at [660, 160] on icon "Next image" at bounding box center [659, 159] width 11 height 11
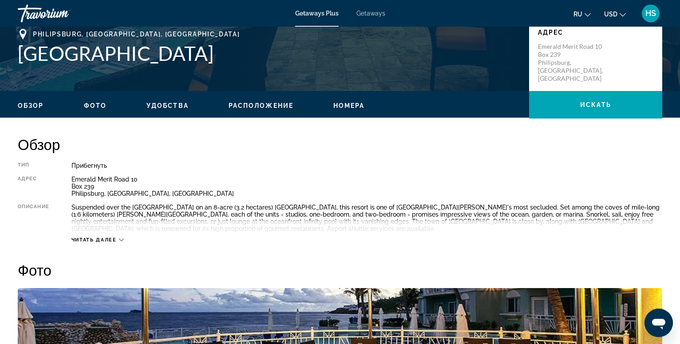
scroll to position [226, 0]
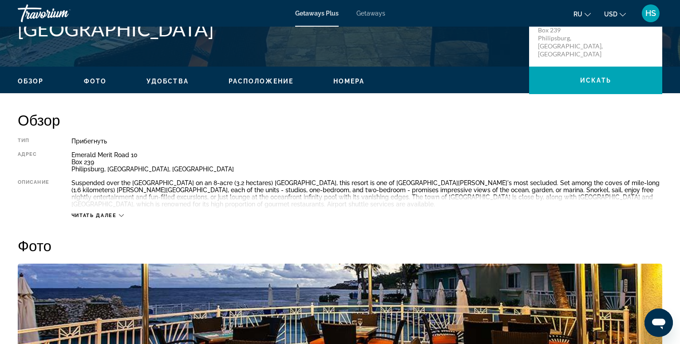
click at [94, 78] on span "Фото" at bounding box center [95, 81] width 23 height 7
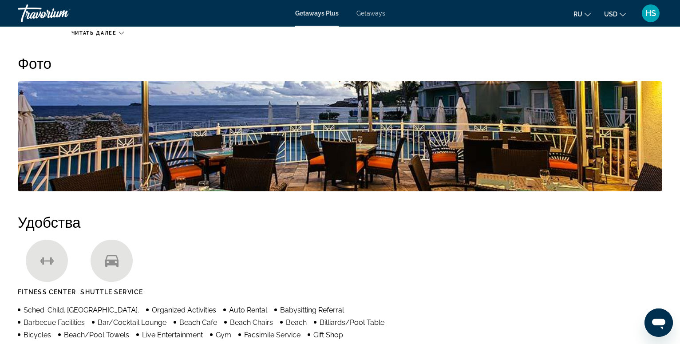
scroll to position [409, 0]
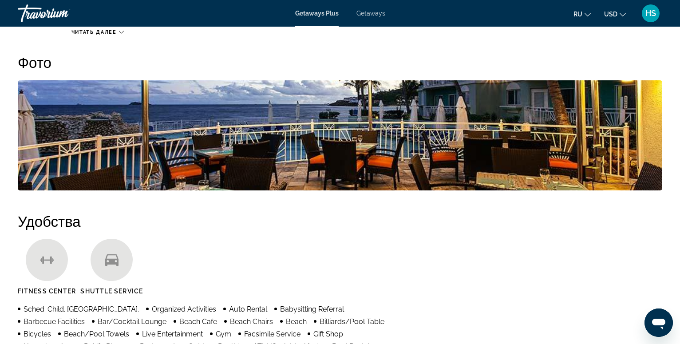
click at [114, 138] on img "Open full-screen image slider" at bounding box center [340, 135] width 644 height 110
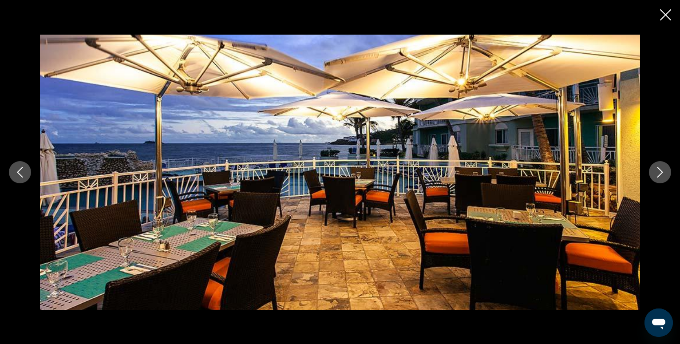
click at [662, 170] on icon "Next image" at bounding box center [659, 172] width 11 height 11
click at [668, 14] on icon "Close slideshow" at bounding box center [665, 14] width 11 height 11
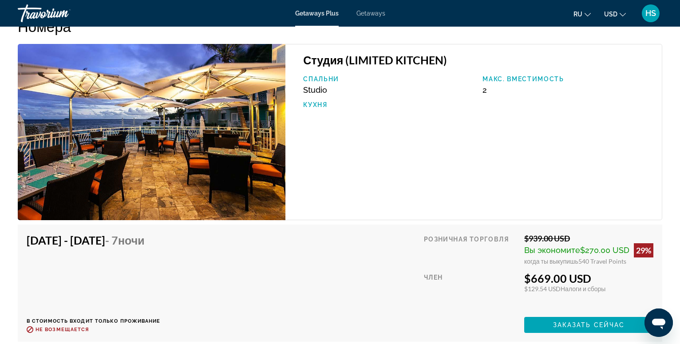
scroll to position [1039, 0]
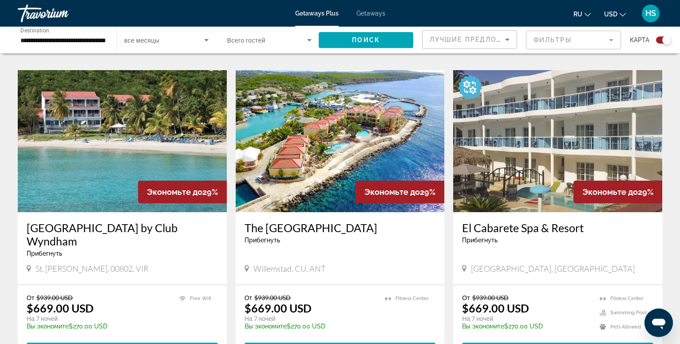
scroll to position [1267, 0]
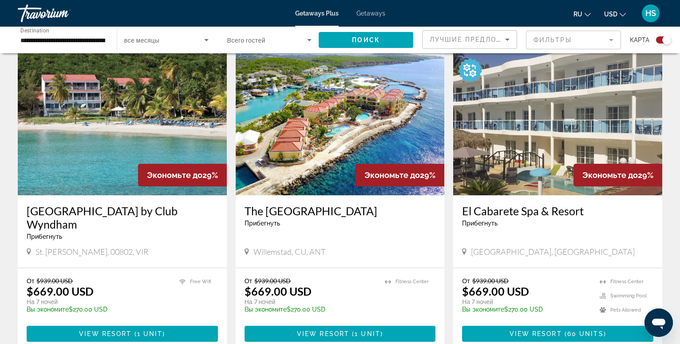
click at [299, 107] on img "Main content" at bounding box center [340, 124] width 209 height 142
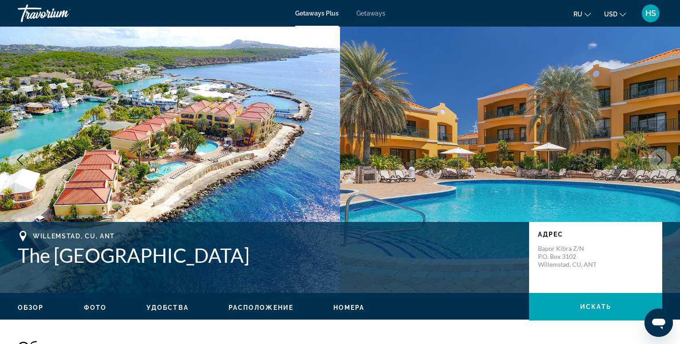
click at [661, 158] on icon "Next image" at bounding box center [659, 159] width 11 height 11
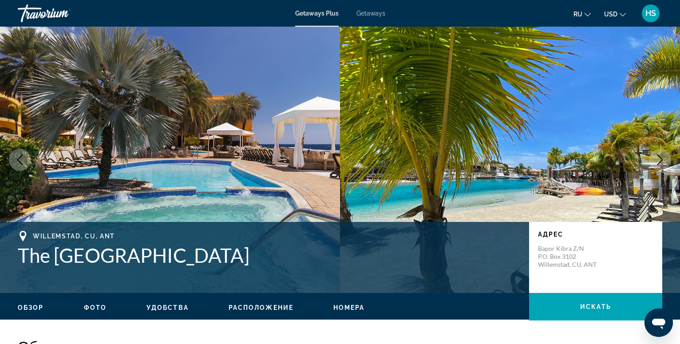
click at [661, 158] on icon "Next image" at bounding box center [659, 159] width 11 height 11
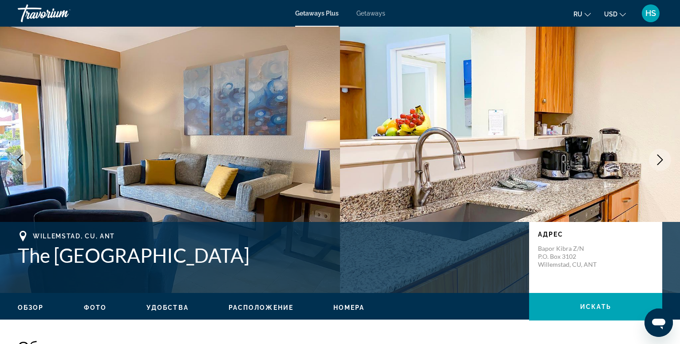
click at [661, 158] on icon "Next image" at bounding box center [659, 159] width 11 height 11
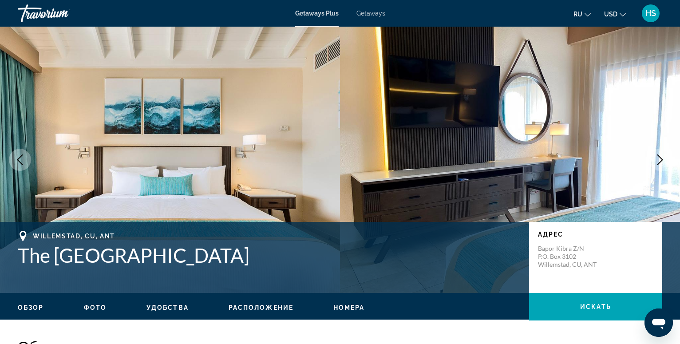
click at [661, 158] on icon "Next image" at bounding box center [659, 159] width 11 height 11
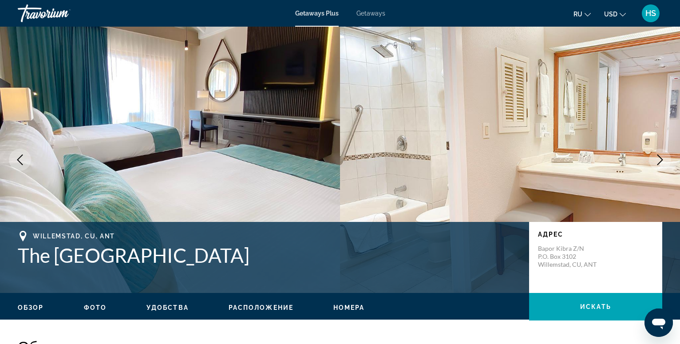
click at [661, 158] on icon "Next image" at bounding box center [659, 159] width 11 height 11
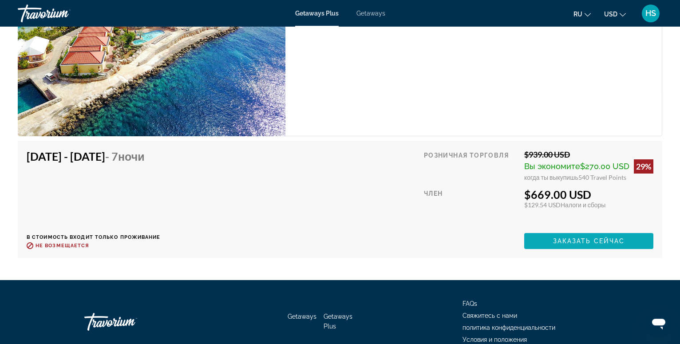
scroll to position [1493, 0]
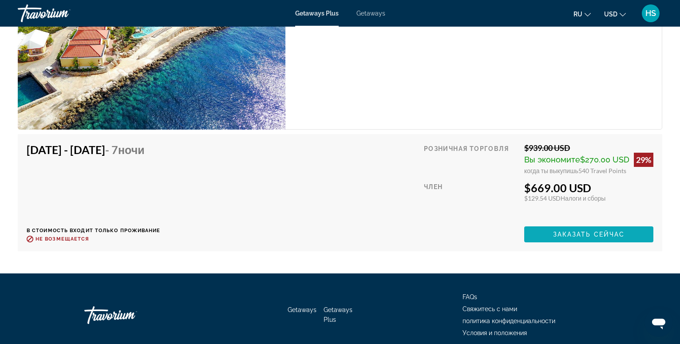
click at [589, 235] on span "Заказать сейчас" at bounding box center [589, 234] width 72 height 7
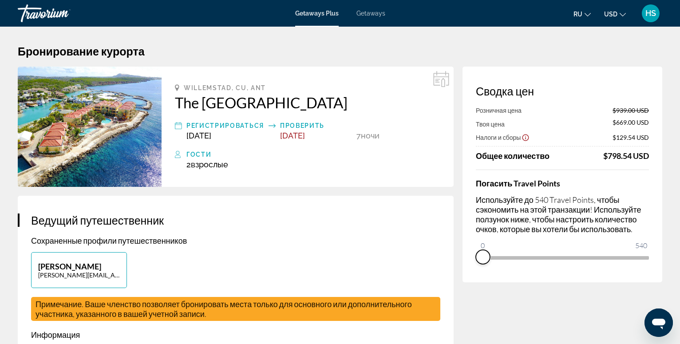
drag, startPoint x: 643, startPoint y: 267, endPoint x: 474, endPoint y: 278, distance: 169.8
click at [474, 278] on div "Сводка цен Розничная цена $939.00 USD Твоя цена $669.00 USD Налоги и сборы $129…" at bounding box center [562, 175] width 200 height 216
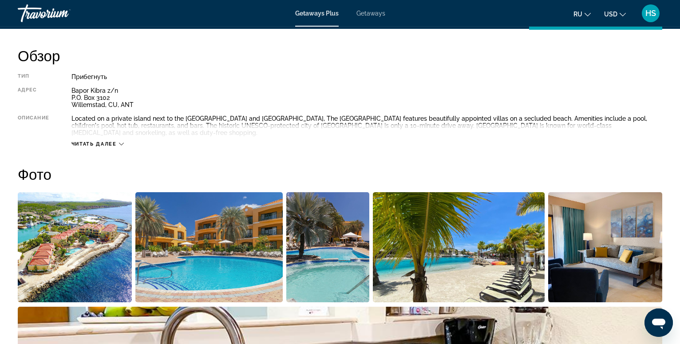
scroll to position [362, 0]
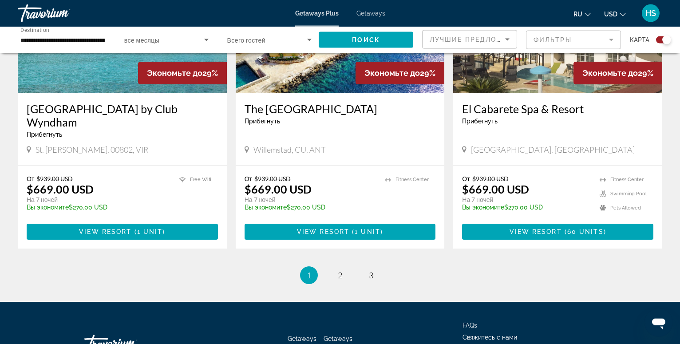
scroll to position [1393, 0]
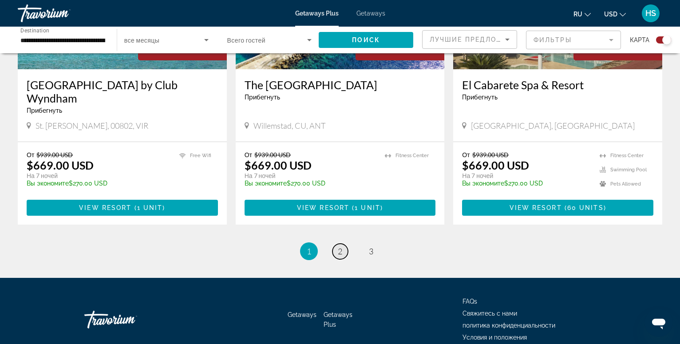
click at [340, 246] on span "2" at bounding box center [340, 251] width 4 height 10
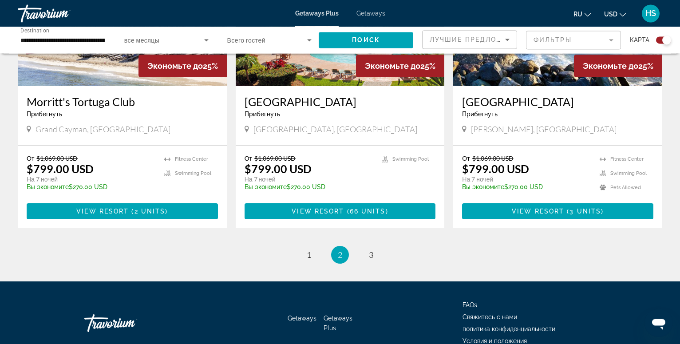
scroll to position [1357, 0]
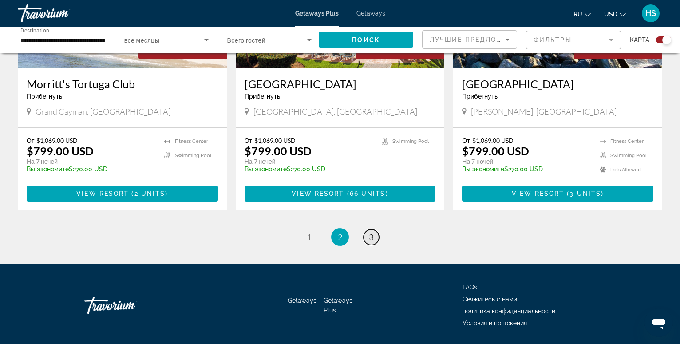
click at [373, 232] on span "3" at bounding box center [371, 237] width 4 height 10
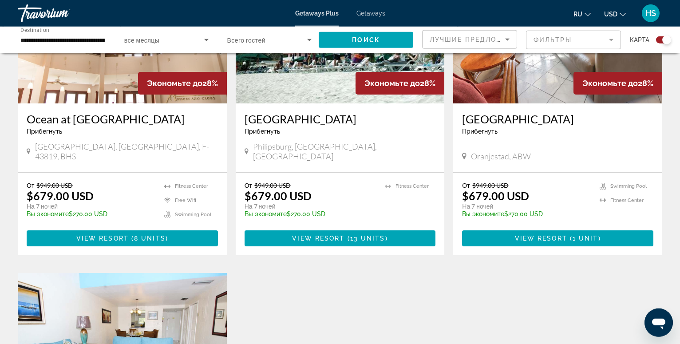
scroll to position [362, 0]
